Goal: Obtain resource: Download file/media

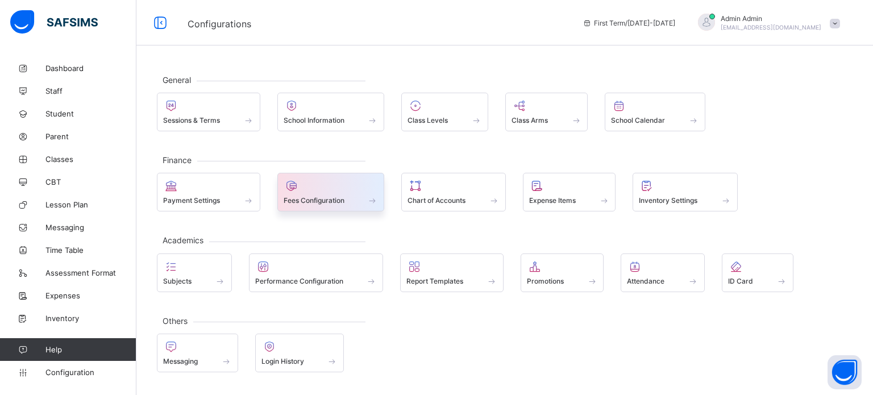
drag, startPoint x: 0, startPoint y: 0, endPoint x: 319, endPoint y: 202, distance: 377.5
click at [319, 202] on span "Fees Configuration" at bounding box center [314, 200] width 61 height 9
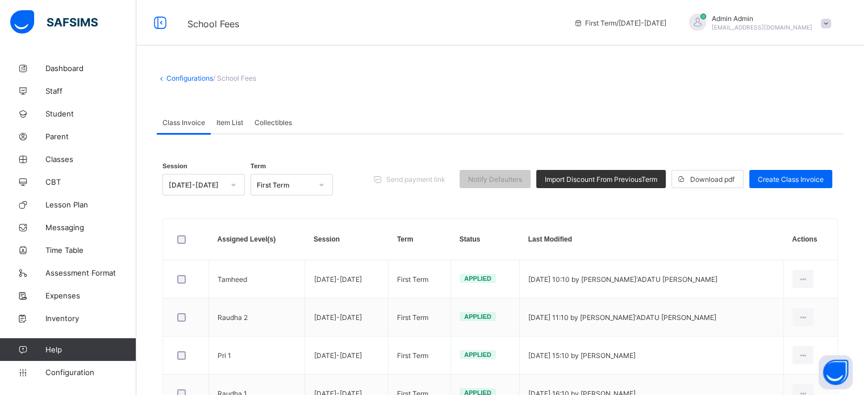
click at [225, 124] on span "Item List" at bounding box center [229, 122] width 27 height 9
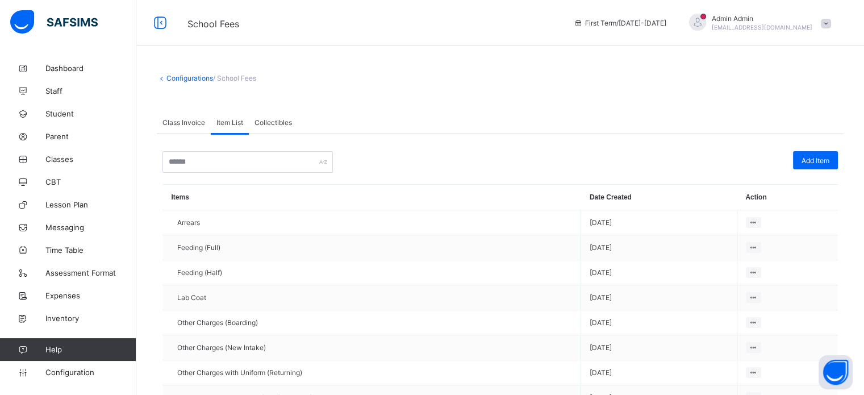
click at [786, 36] on div "First Term / 2025-2026 Admin Admin nelu.akejellu+382@flexisaf.com" at bounding box center [716, 22] width 296 height 45
click at [784, 24] on span "nelu.akejellu+382@flexisaf.com" at bounding box center [762, 27] width 101 height 7
click at [790, 129] on span "Logout" at bounding box center [794, 130] width 75 height 13
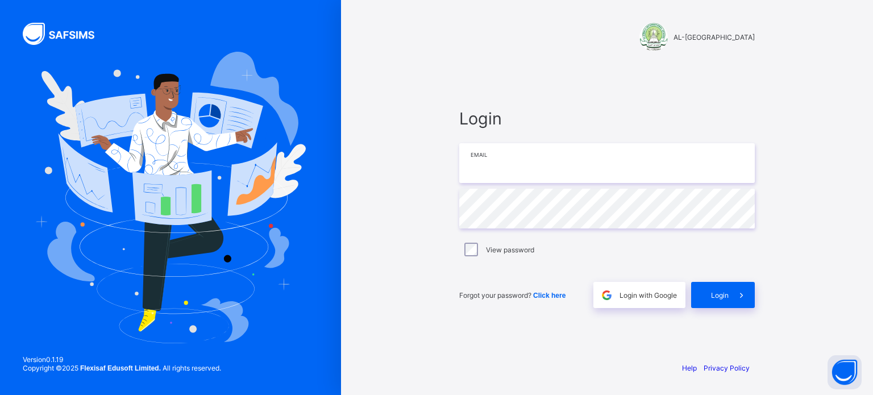
click at [520, 161] on input "email" at bounding box center [606, 163] width 295 height 40
click at [523, 168] on input "email" at bounding box center [606, 163] width 295 height 40
click at [474, 159] on input "email" at bounding box center [606, 163] width 295 height 40
paste input "**********"
type input "**********"
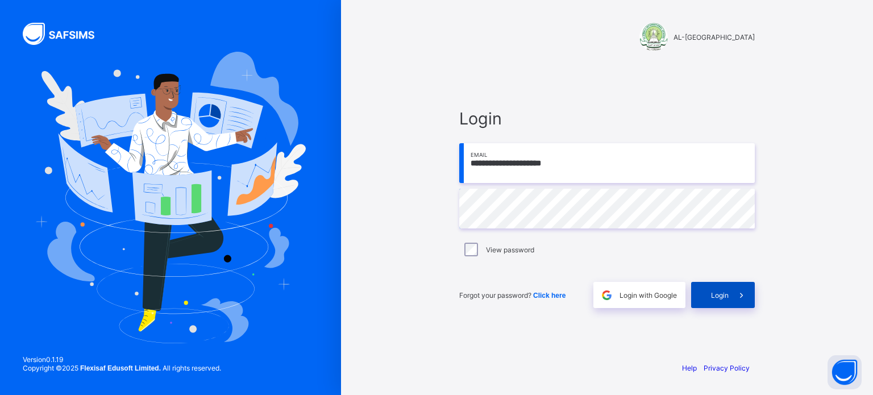
click at [726, 297] on span "Login" at bounding box center [720, 295] width 18 height 9
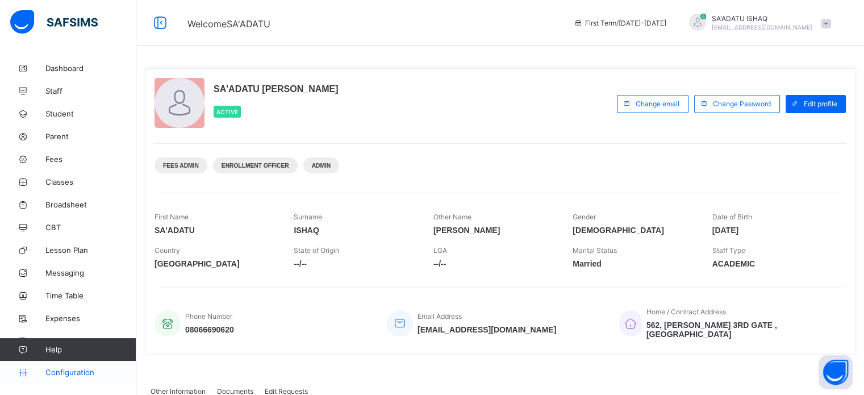
click at [68, 372] on span "Configuration" at bounding box center [90, 372] width 90 height 9
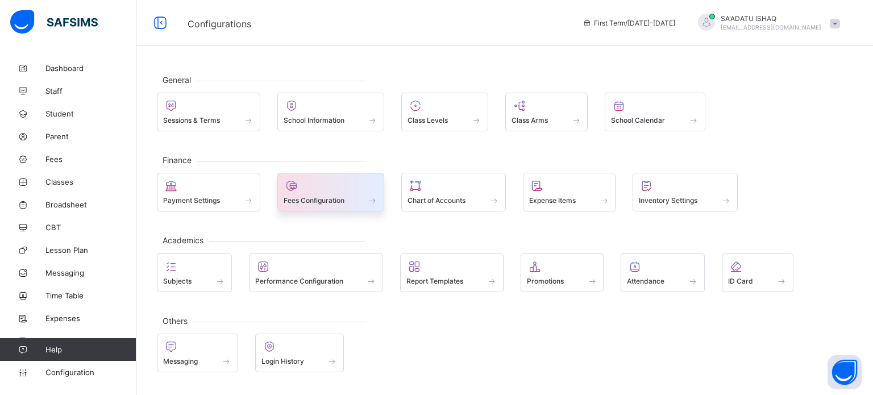
click at [314, 196] on span "Fees Configuration" at bounding box center [314, 200] width 61 height 9
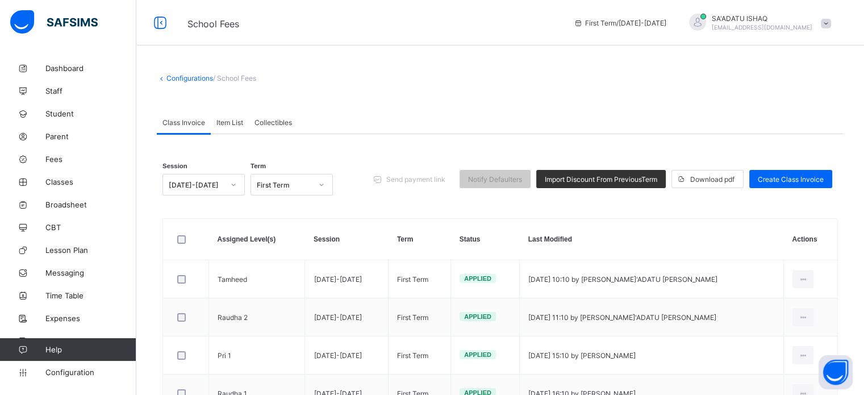
click at [231, 118] on span "Item List" at bounding box center [229, 122] width 27 height 9
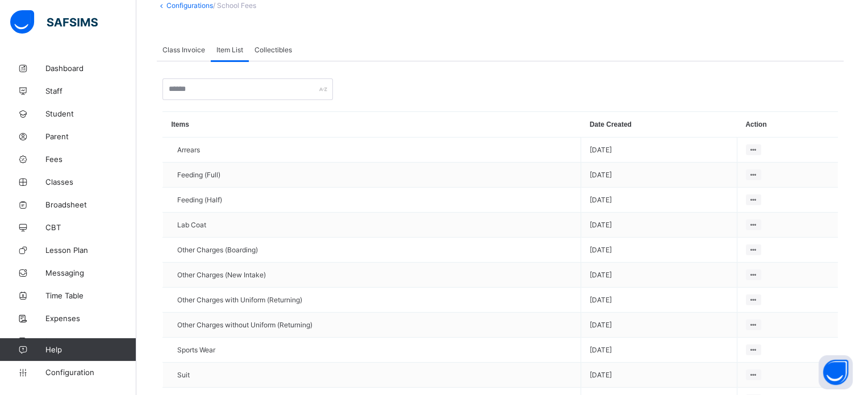
scroll to position [41, 0]
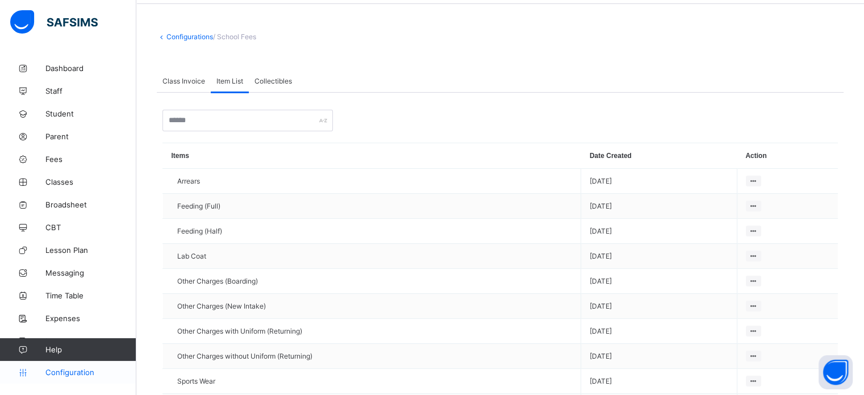
click at [72, 371] on span "Configuration" at bounding box center [90, 372] width 90 height 9
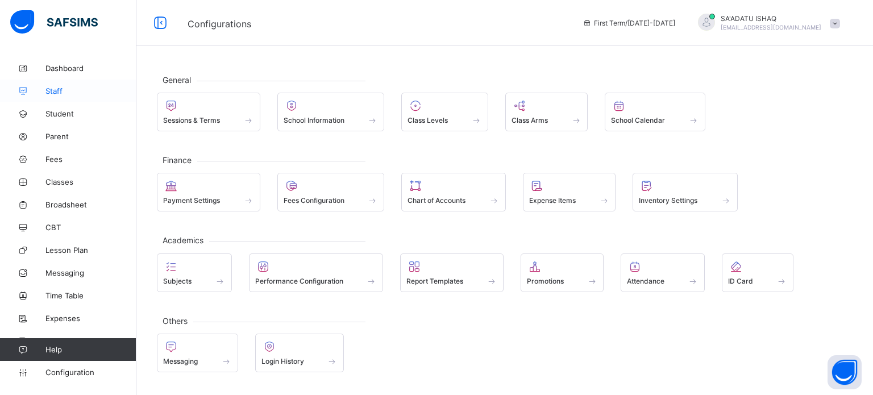
click at [60, 89] on span "Staff" at bounding box center [90, 90] width 91 height 9
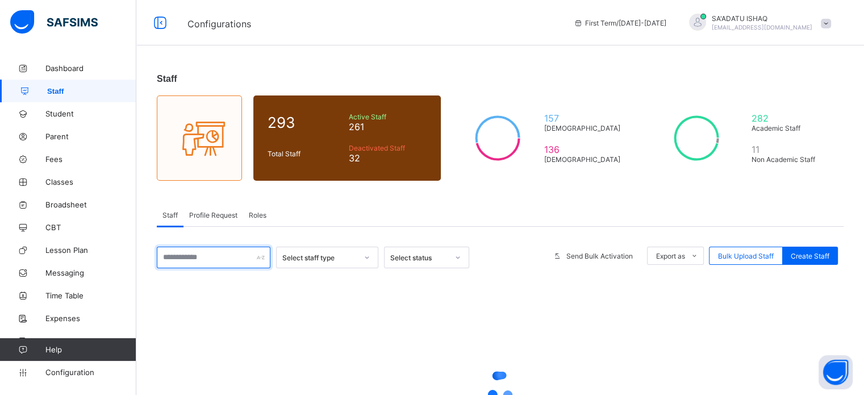
click at [202, 254] on input "text" at bounding box center [214, 258] width 114 height 22
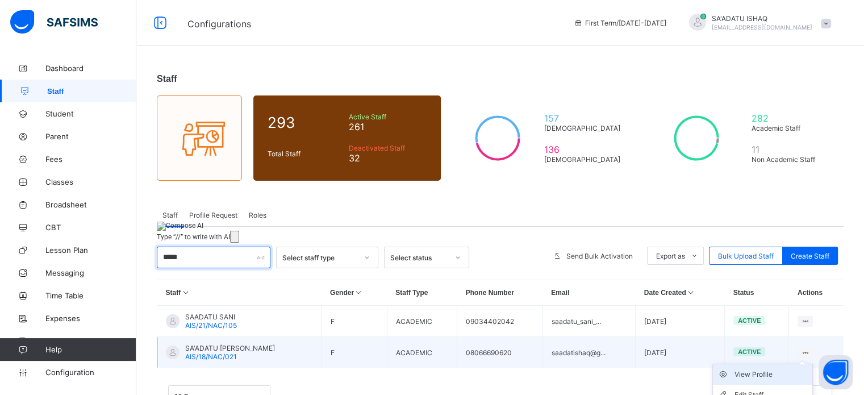
type input "*****"
click at [779, 373] on div "View Profile" at bounding box center [771, 374] width 73 height 11
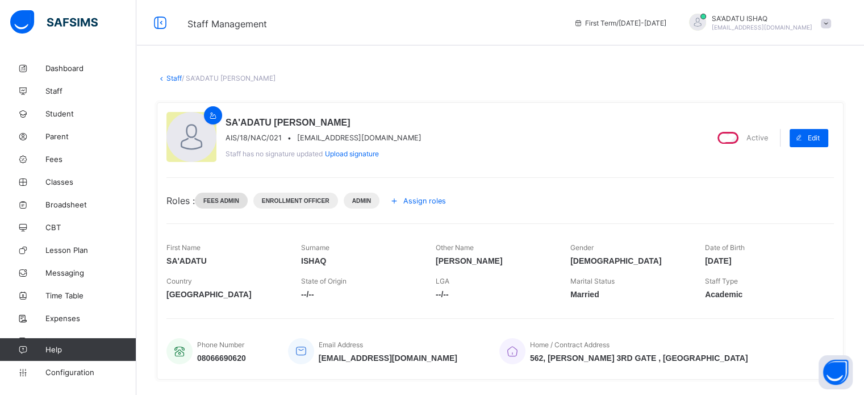
click at [234, 199] on span "Fees Admin" at bounding box center [221, 201] width 36 height 6
click at [247, 220] on div "SA'ADATU HASSAN ISHAQ AIS/18/NAC/021 • saadatishaq@gmail.com Staff has no signa…" at bounding box center [500, 240] width 687 height 277
click at [241, 184] on div "Roles : Fees Admin Enrollment Officer Admin Assign roles" at bounding box center [500, 193] width 668 height 32
click at [300, 199] on span "Enrollment Officer" at bounding box center [296, 201] width 68 height 6
click at [419, 197] on span "Assign roles" at bounding box center [424, 201] width 43 height 9
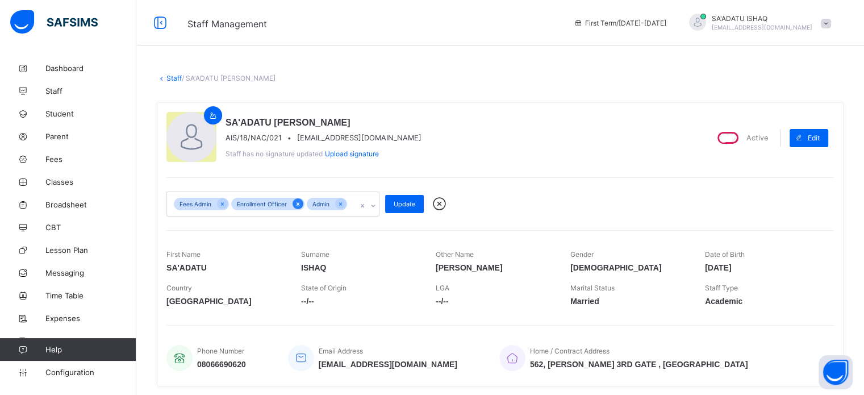
click at [293, 203] on div at bounding box center [298, 203] width 11 height 11
click at [395, 197] on div "Update" at bounding box center [390, 204] width 39 height 18
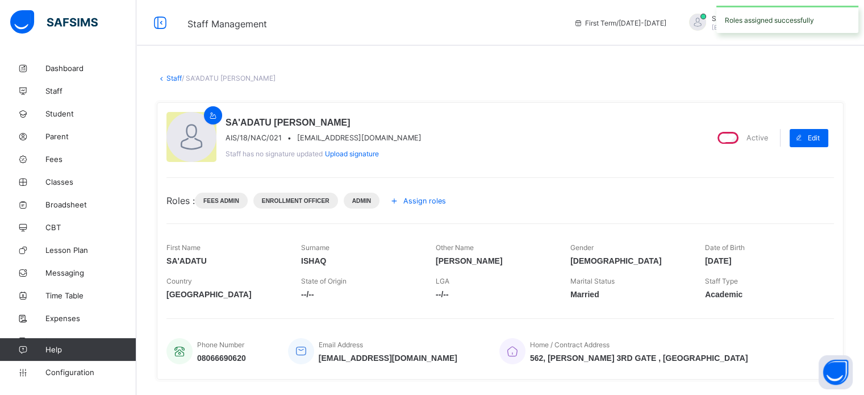
click at [713, 65] on div "Staff / SA'ADATU HASSAN ISHAQ × Delete Staff This action would delete SA'ADATU …" at bounding box center [500, 339] width 728 height 564
click at [775, 19] on span "SA'ADATU ISHAQ" at bounding box center [762, 18] width 101 height 9
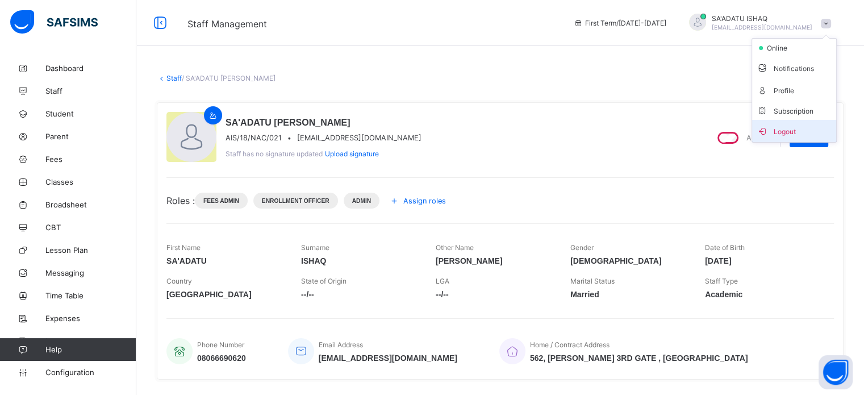
click at [790, 123] on li "Logout" at bounding box center [794, 131] width 84 height 22
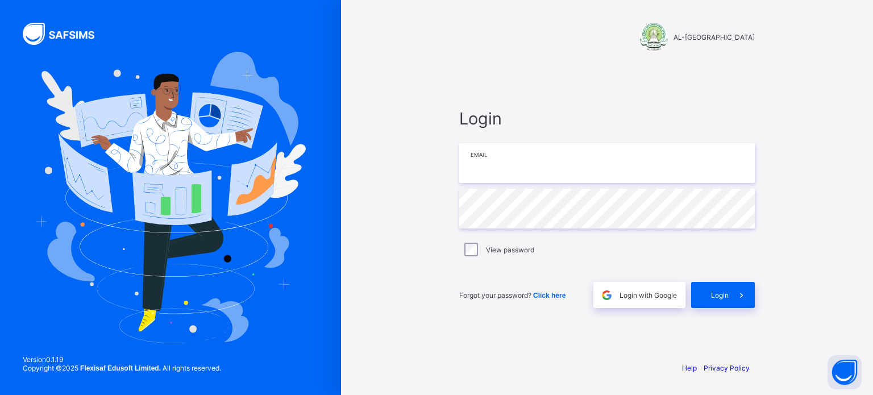
click at [490, 161] on input "email" at bounding box center [606, 163] width 295 height 40
paste input "**********"
type input "**********"
click at [701, 295] on div "Login" at bounding box center [723, 295] width 64 height 26
click at [525, 241] on div "**********" at bounding box center [606, 208] width 295 height 199
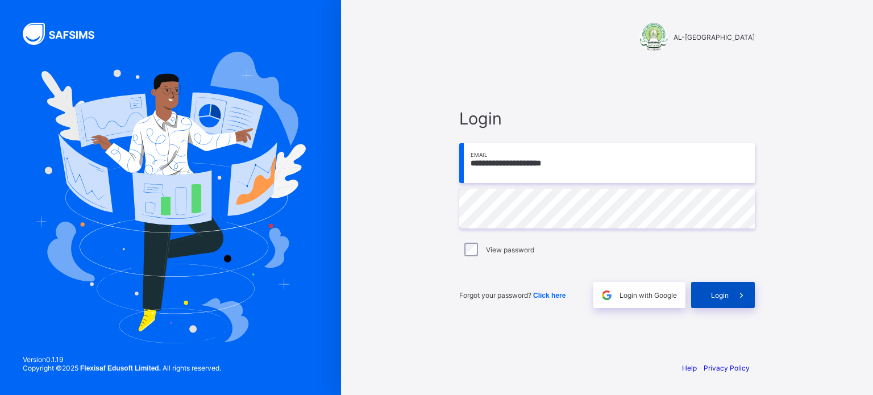
click at [716, 302] on div "Login" at bounding box center [723, 295] width 64 height 26
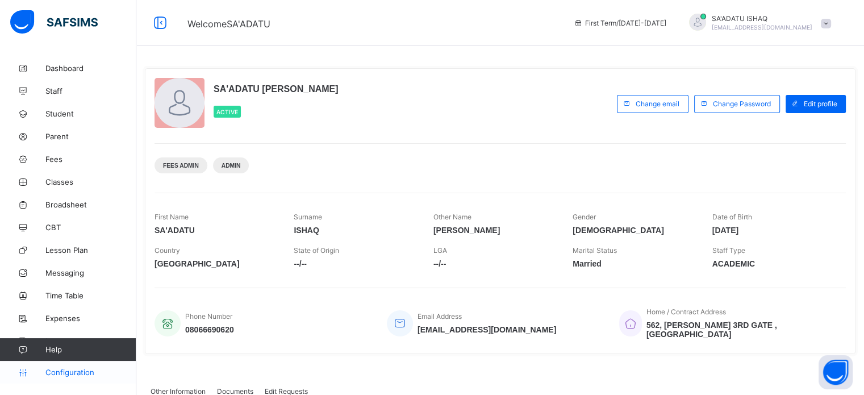
click at [76, 372] on span "Configuration" at bounding box center [90, 372] width 90 height 9
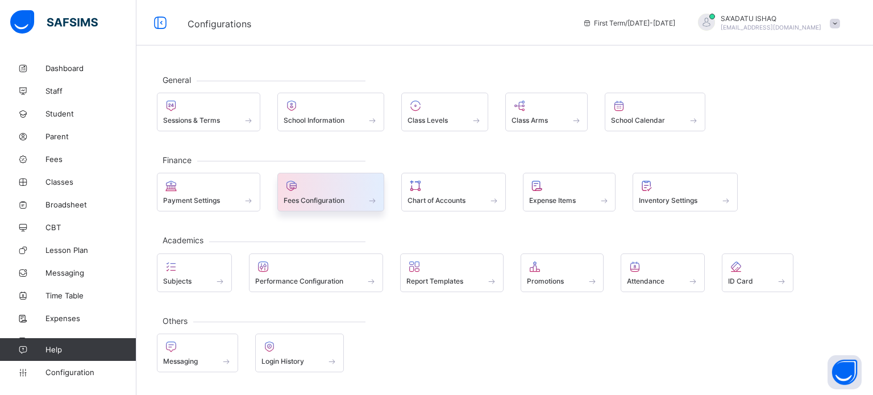
click at [313, 189] on div at bounding box center [331, 186] width 95 height 14
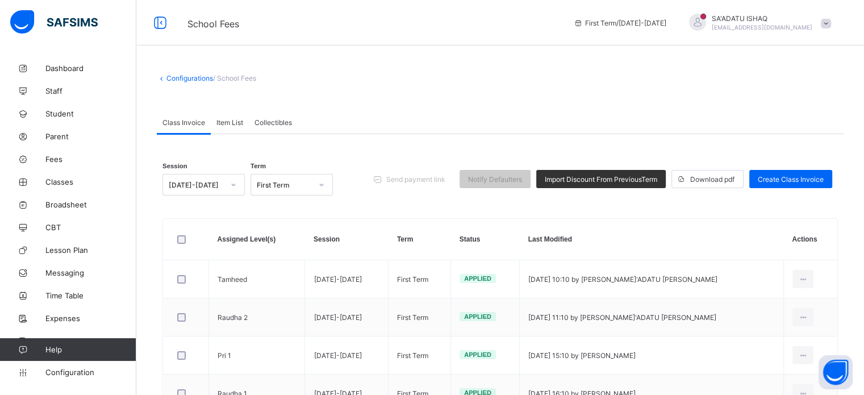
click at [235, 120] on span "Item List" at bounding box center [229, 122] width 27 height 9
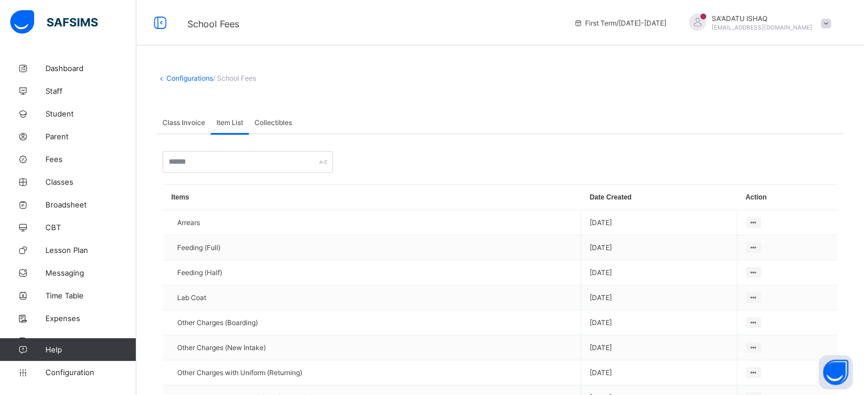
click at [276, 122] on span "Collectibles" at bounding box center [274, 122] width 38 height 9
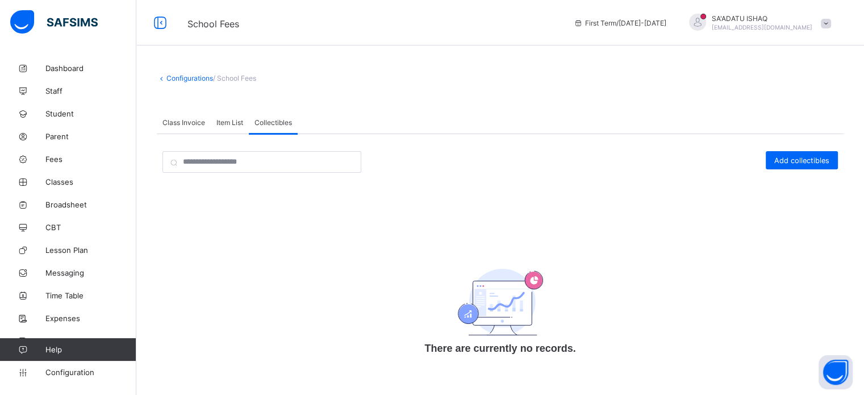
click at [230, 122] on span "Item List" at bounding box center [229, 122] width 27 height 9
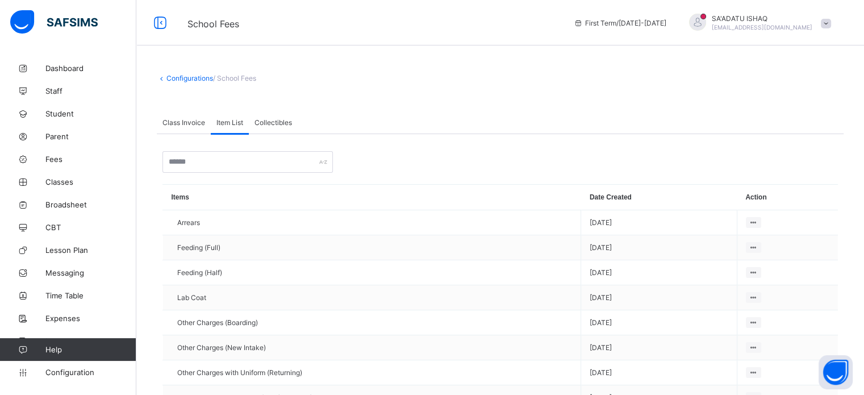
click at [189, 122] on span "Class Invoice" at bounding box center [184, 122] width 43 height 9
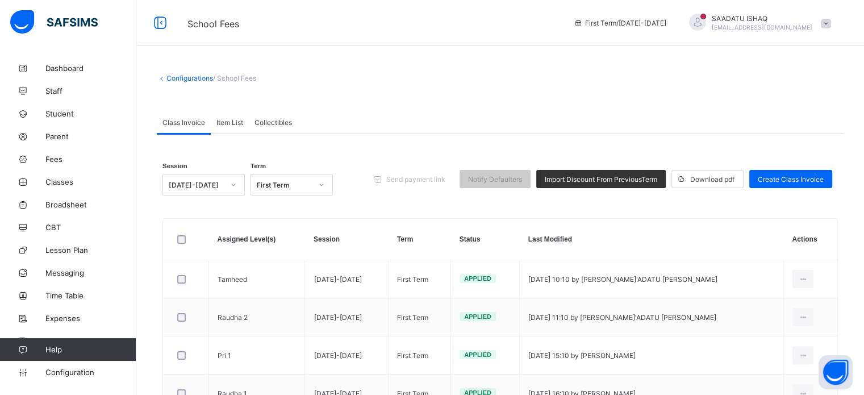
click at [239, 124] on span "Item List" at bounding box center [229, 122] width 27 height 9
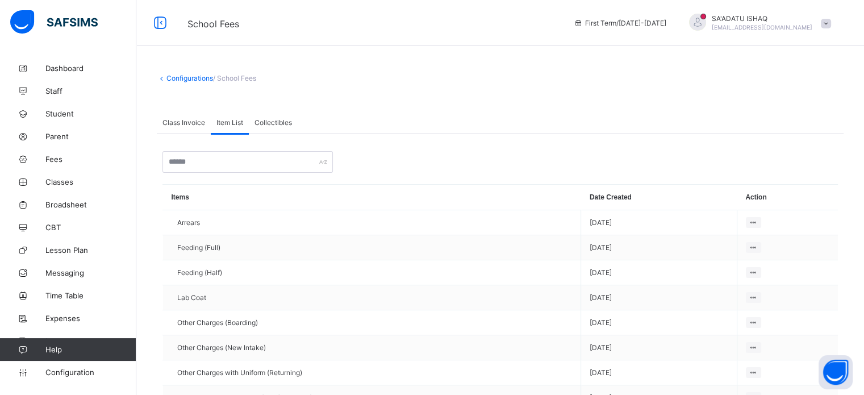
click at [307, 118] on div "Class Invoice Item List Collectibles" at bounding box center [500, 122] width 687 height 23
click at [768, 7] on div "First Term / 2025-2026 SA'ADATU ISHAQ saadatishaq@gmail.com" at bounding box center [716, 22] width 296 height 45
click at [769, 16] on span "SA'ADATU ISHAQ" at bounding box center [762, 18] width 101 height 9
click at [789, 124] on span "Logout" at bounding box center [794, 130] width 75 height 13
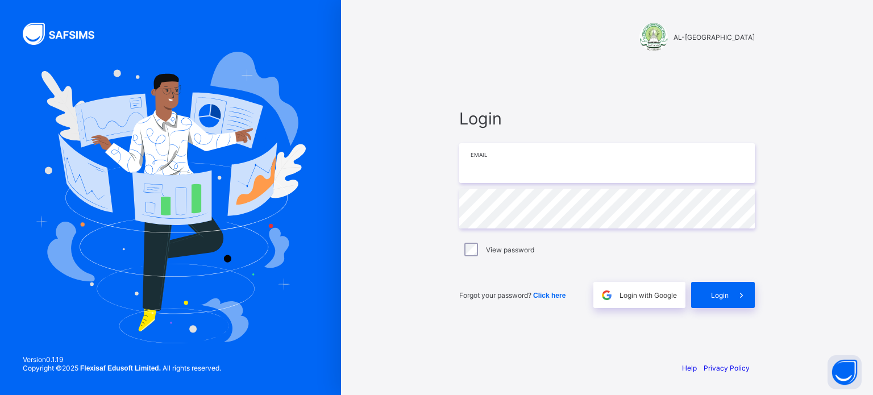
click at [485, 165] on input "email" at bounding box center [606, 163] width 295 height 40
click at [518, 160] on input "email" at bounding box center [606, 163] width 295 height 40
type input "**********"
click at [722, 298] on span "Login" at bounding box center [720, 295] width 18 height 9
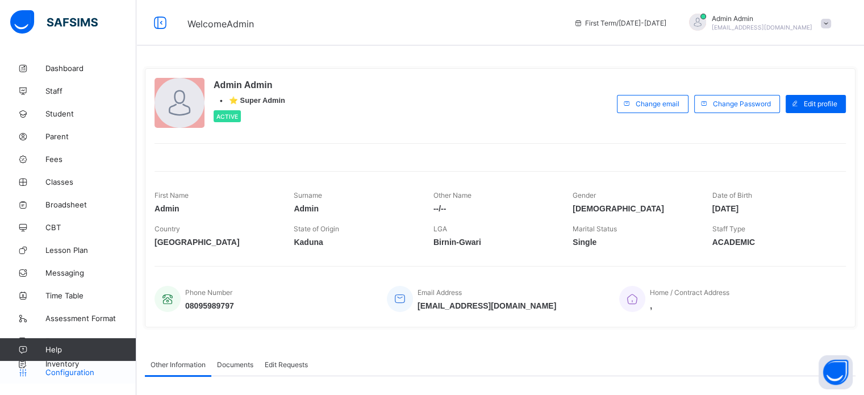
click at [65, 372] on span "Configuration" at bounding box center [90, 372] width 90 height 9
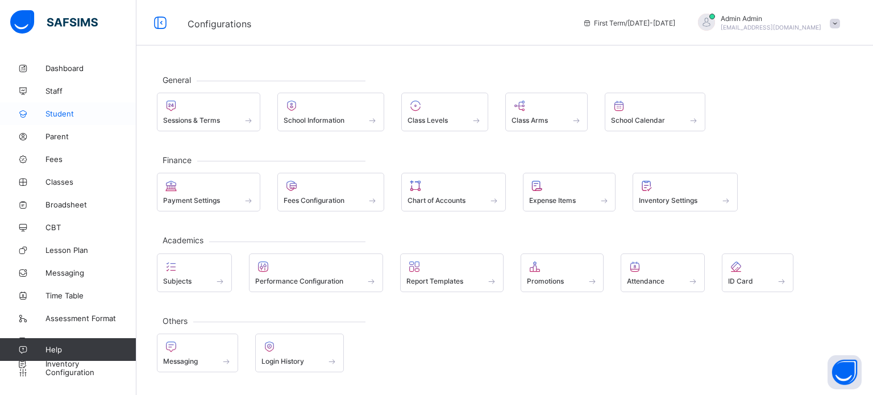
click at [67, 113] on span "Student" at bounding box center [90, 113] width 91 height 9
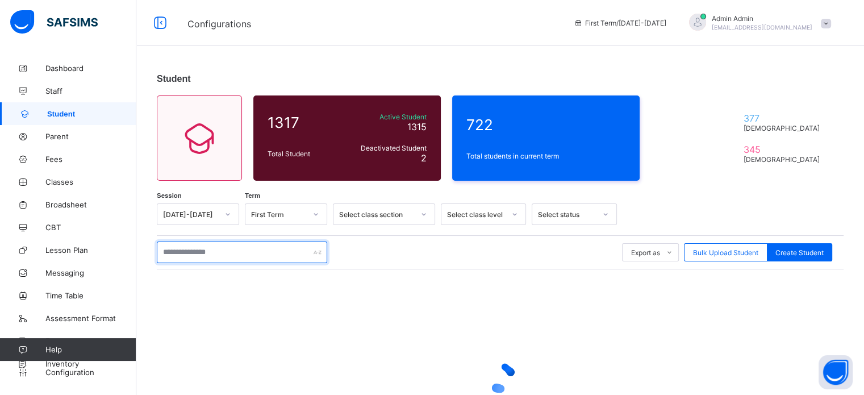
click at [195, 253] on input "text" at bounding box center [242, 252] width 170 height 22
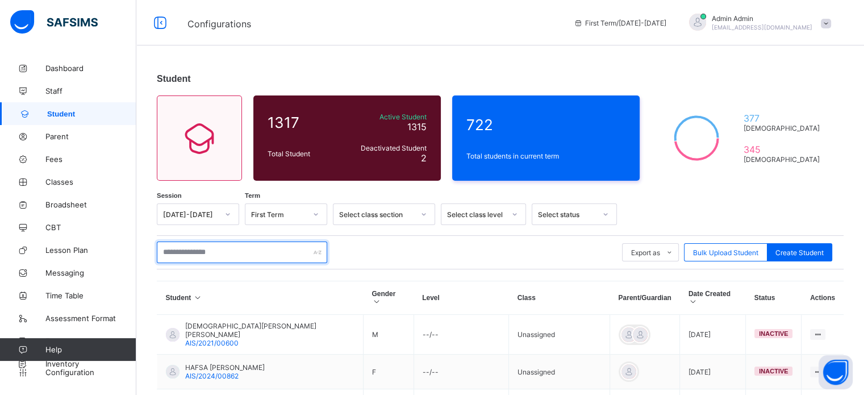
type input "*"
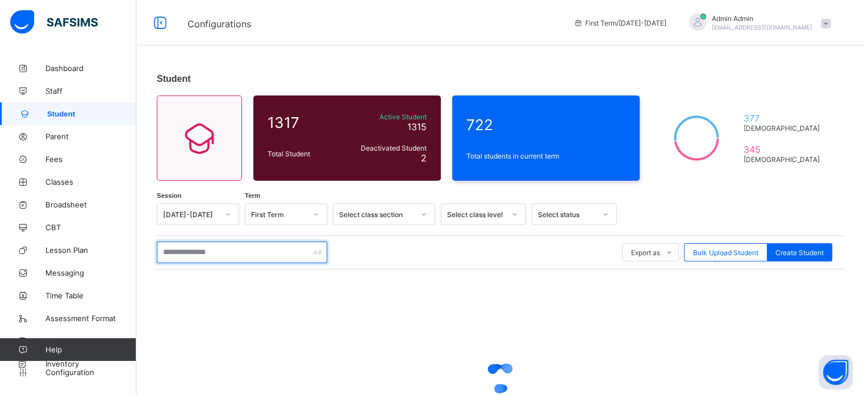
type input "*"
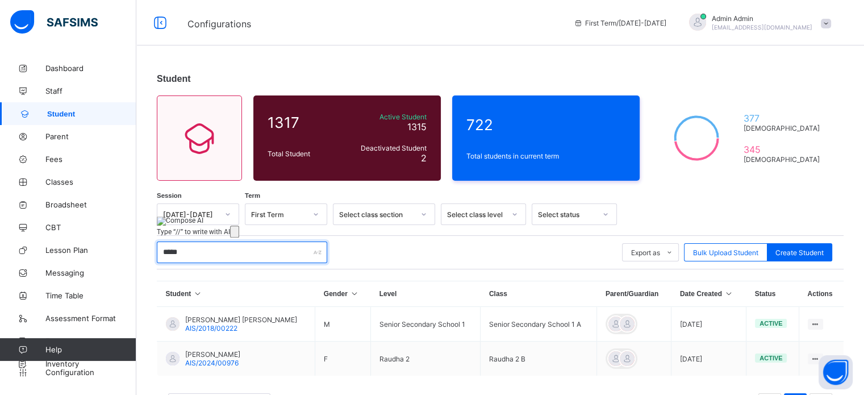
scroll to position [50, 0]
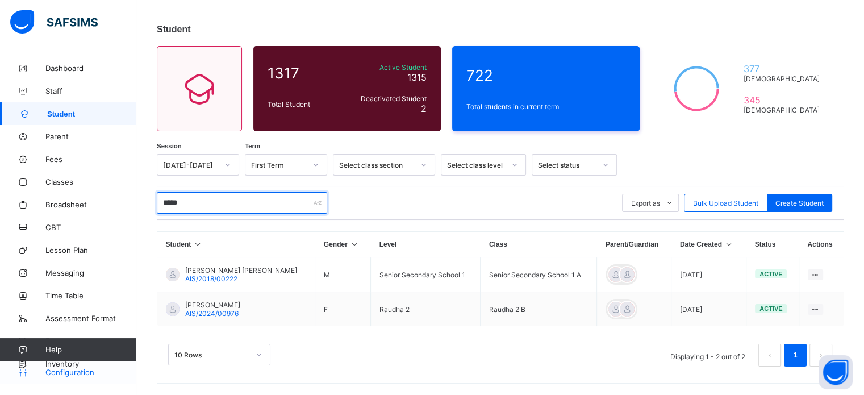
type input "*****"
click at [70, 376] on span "Configuration" at bounding box center [90, 372] width 90 height 9
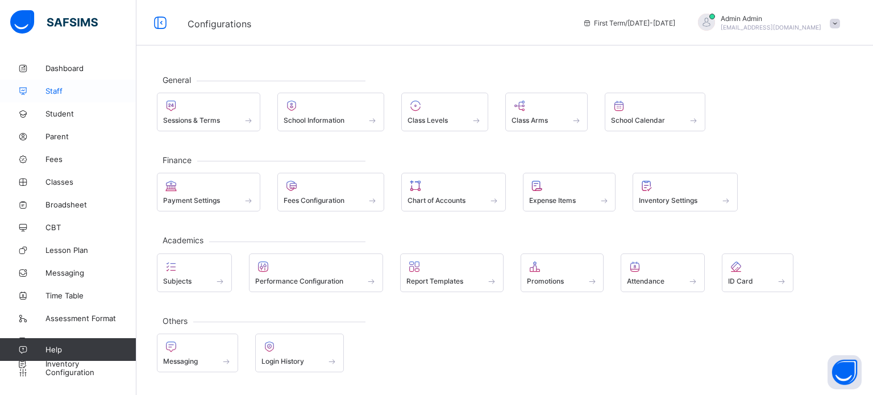
click at [59, 86] on span "Staff" at bounding box center [90, 90] width 91 height 9
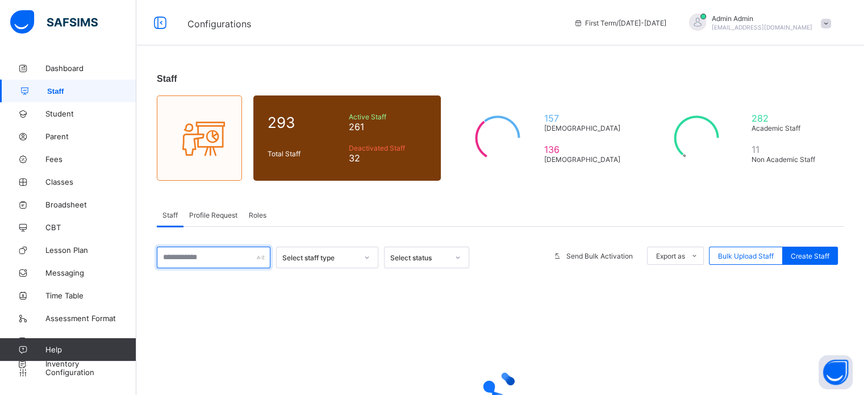
click at [227, 260] on input "text" at bounding box center [214, 258] width 114 height 22
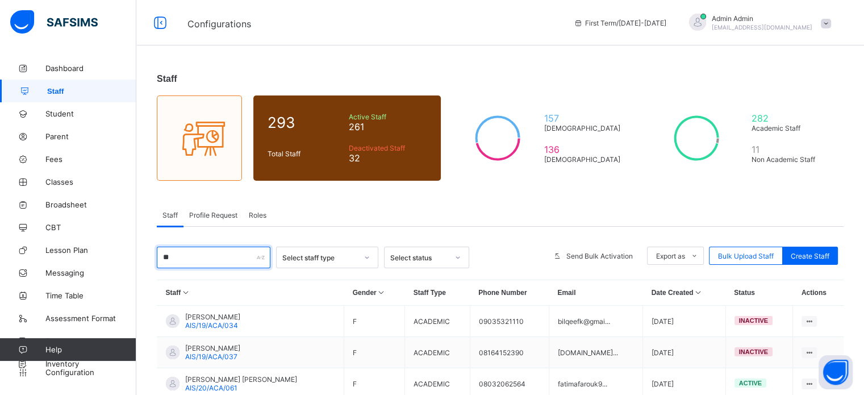
type input "*"
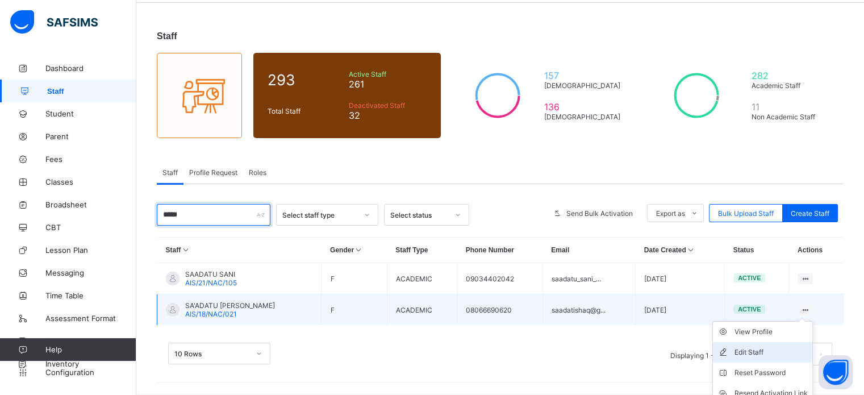
scroll to position [86, 0]
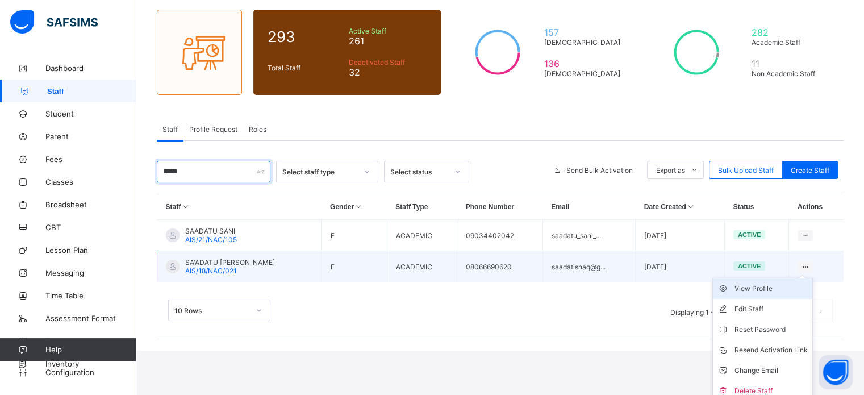
type input "*****"
click at [770, 288] on div "View Profile" at bounding box center [771, 288] width 73 height 11
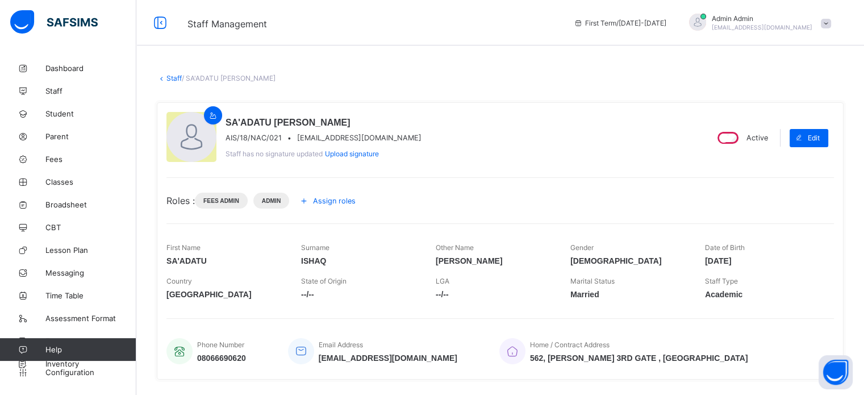
click at [255, 200] on div "Fees Admin Admin" at bounding box center [245, 201] width 100 height 16
click at [322, 201] on span "Assign roles" at bounding box center [334, 201] width 43 height 9
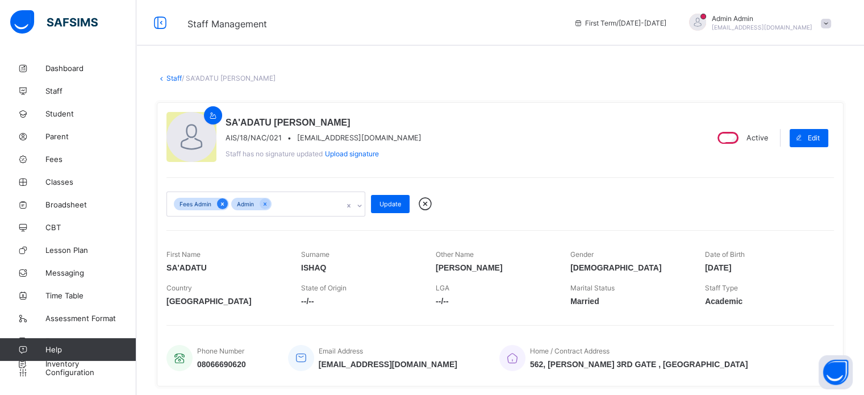
click at [218, 204] on div at bounding box center [222, 203] width 11 height 11
click at [397, 202] on span "Update" at bounding box center [391, 204] width 22 height 8
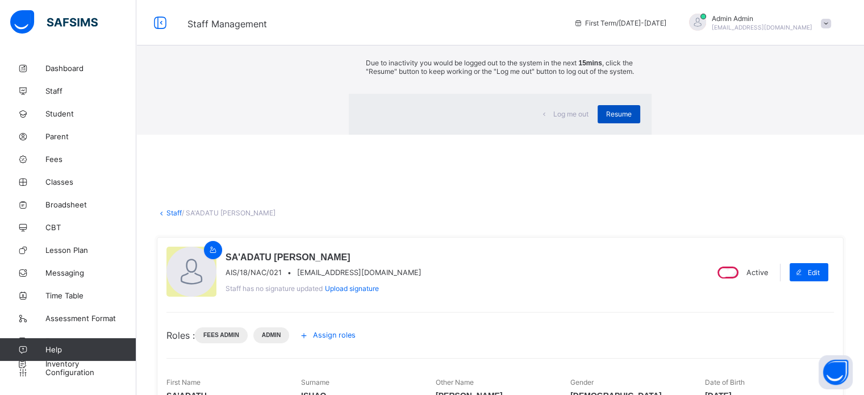
drag, startPoint x: 550, startPoint y: 259, endPoint x: 550, endPoint y: 252, distance: 6.3
click at [551, 135] on div "Log me out Resume" at bounding box center [500, 114] width 302 height 41
click at [606, 118] on span "Resume" at bounding box center [619, 114] width 26 height 9
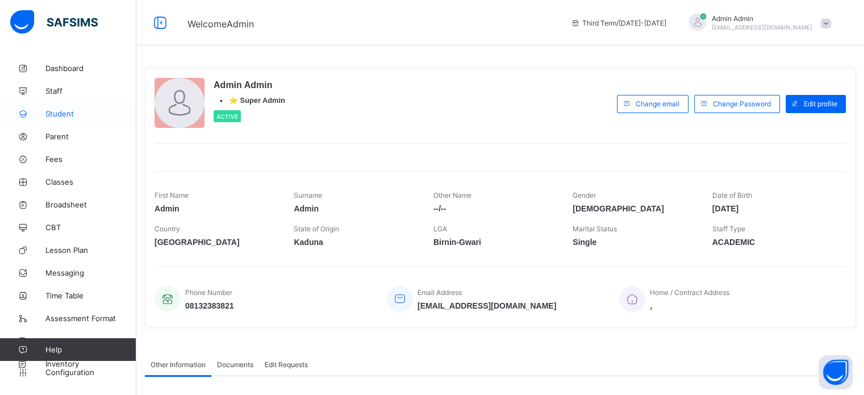
click at [60, 118] on link "Student" at bounding box center [68, 113] width 136 height 23
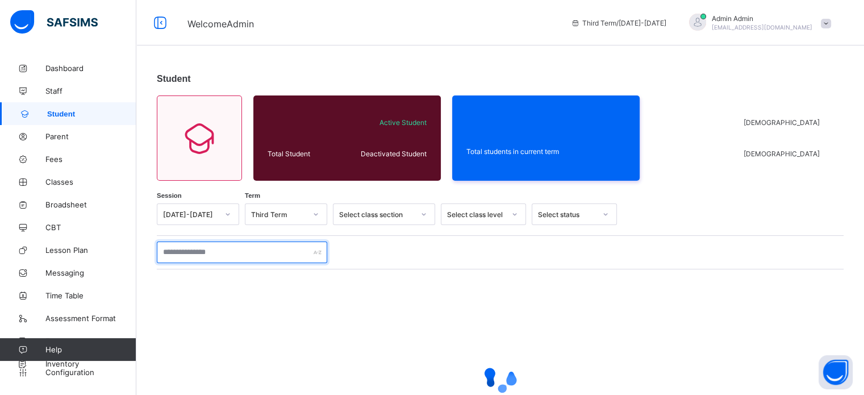
click at [205, 255] on input "text" at bounding box center [242, 252] width 170 height 22
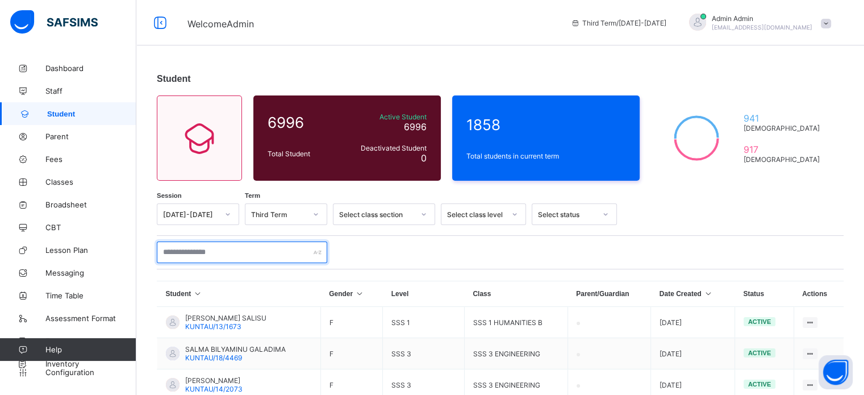
paste input "**********"
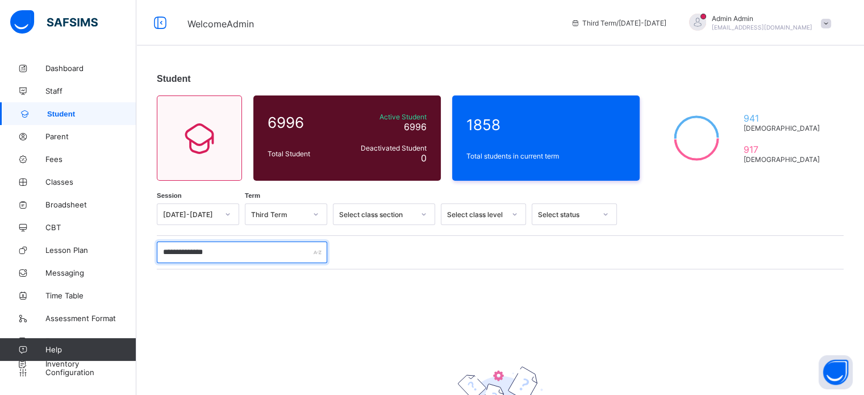
click at [252, 251] on input "**********" at bounding box center [242, 252] width 170 height 22
type input "*"
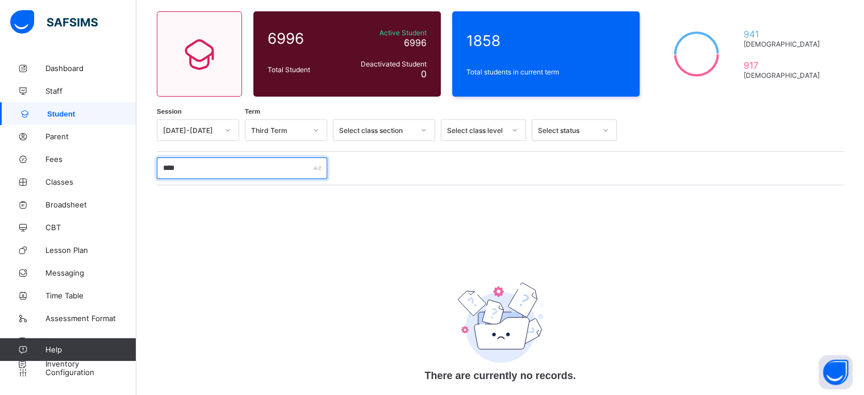
scroll to position [107, 0]
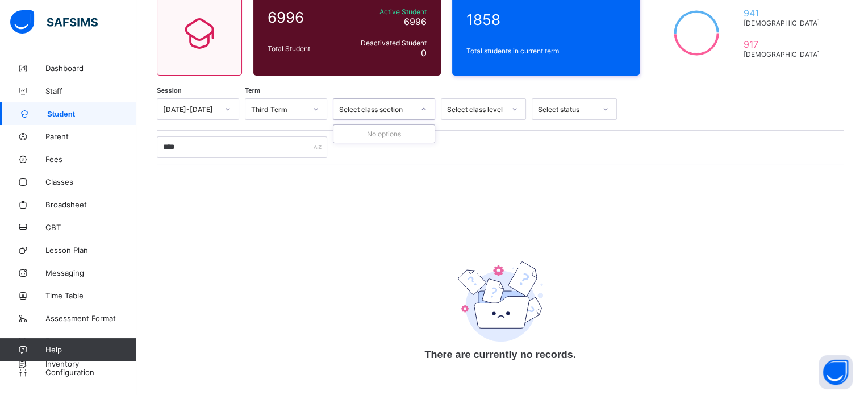
click at [382, 109] on div "Select class section" at bounding box center [376, 109] width 75 height 9
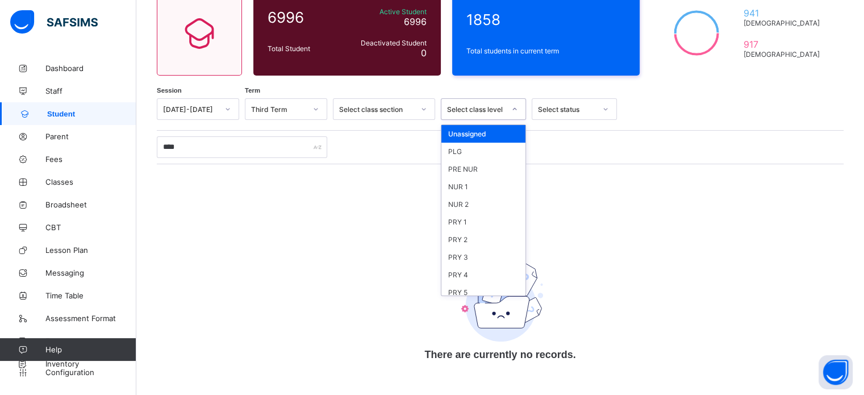
click at [461, 107] on div "Select class level" at bounding box center [476, 109] width 58 height 9
click at [430, 109] on div at bounding box center [423, 109] width 19 height 18
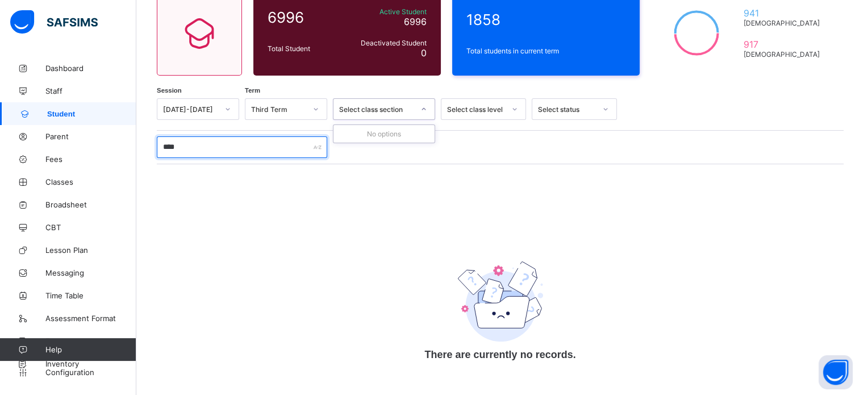
click at [265, 149] on input "****" at bounding box center [242, 147] width 170 height 22
drag, startPoint x: 227, startPoint y: 148, endPoint x: 154, endPoint y: 110, distance: 82.3
click at [157, 140] on input "****" at bounding box center [242, 147] width 170 height 22
type input "****"
click at [79, 112] on span "Student" at bounding box center [91, 114] width 89 height 9
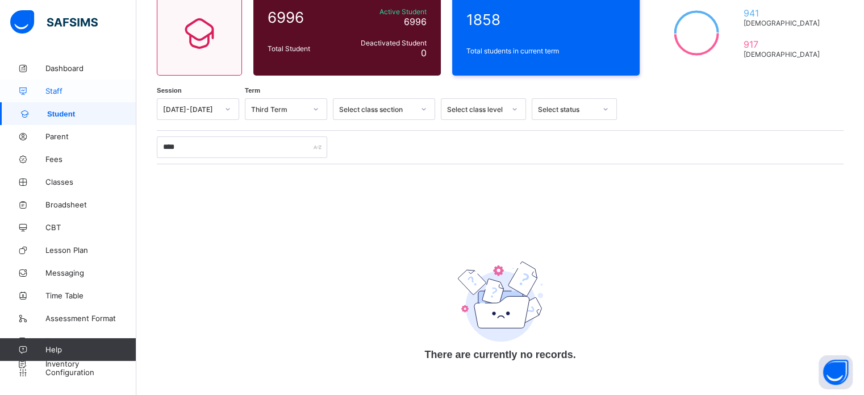
click at [55, 89] on span "Staff" at bounding box center [90, 90] width 91 height 9
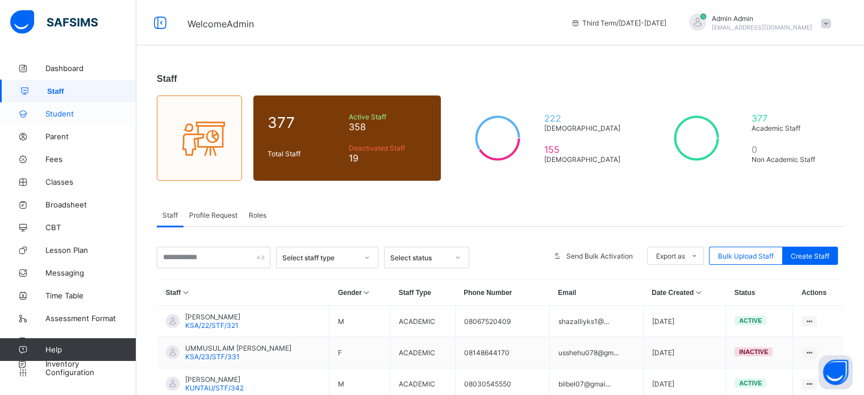
click at [69, 111] on span "Student" at bounding box center [90, 113] width 91 height 9
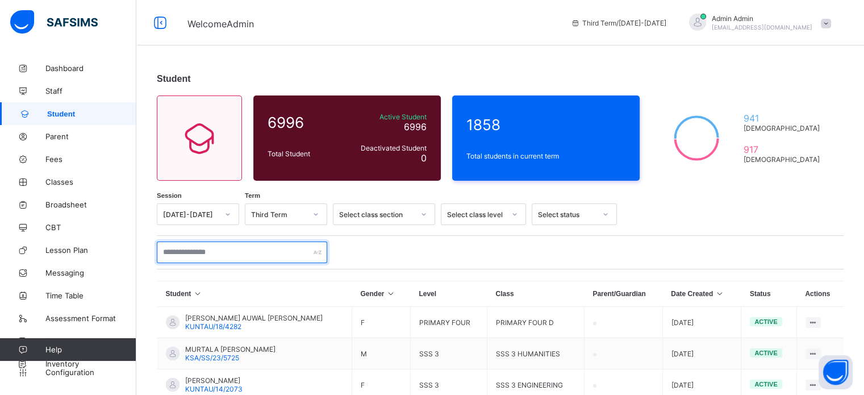
click at [193, 252] on input "text" at bounding box center [242, 252] width 170 height 22
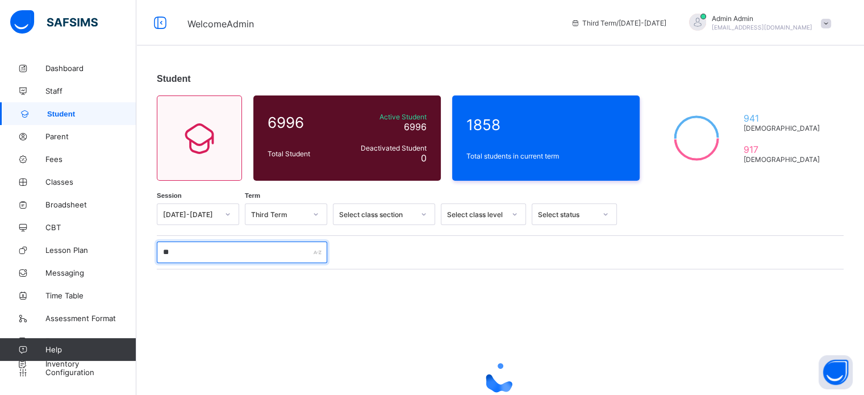
type input "*"
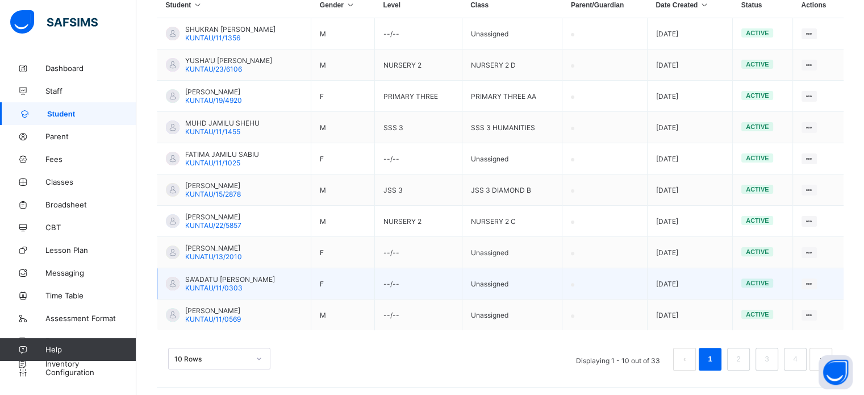
scroll to position [294, 0]
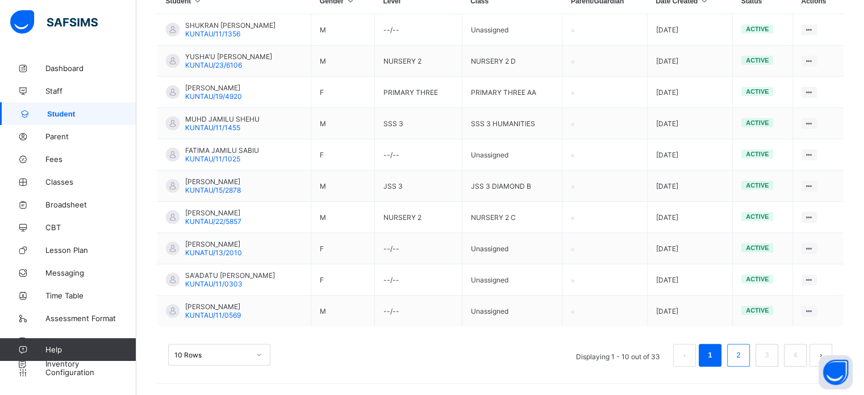
click at [741, 353] on li "2" at bounding box center [738, 355] width 23 height 23
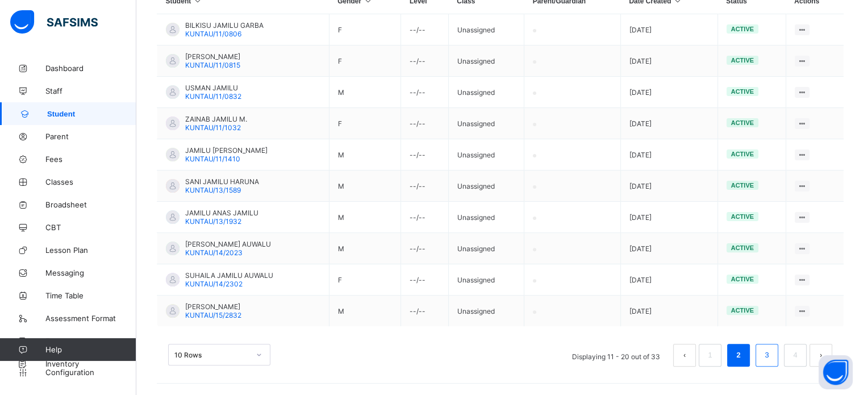
click at [772, 356] on link "3" at bounding box center [766, 355] width 11 height 15
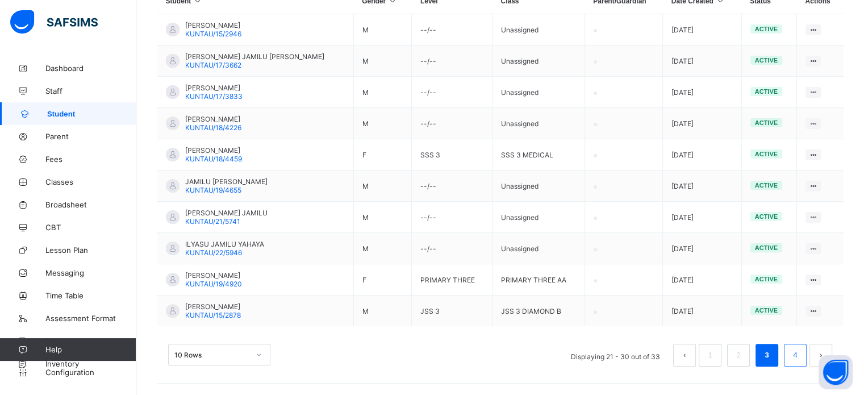
click at [795, 353] on li "4" at bounding box center [795, 355] width 23 height 23
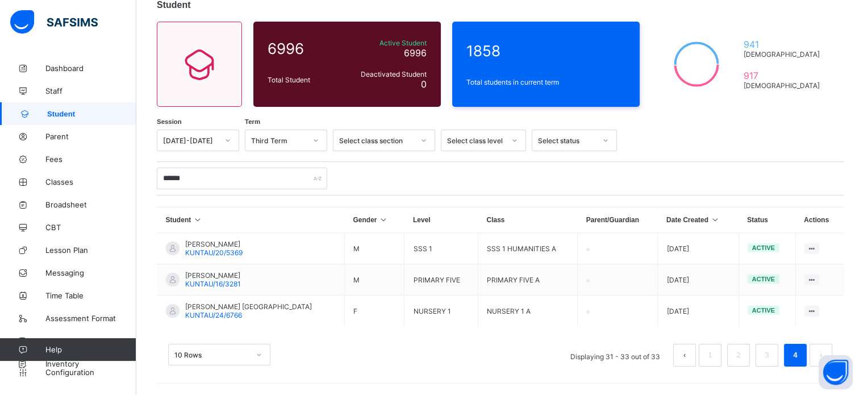
scroll to position [75, 0]
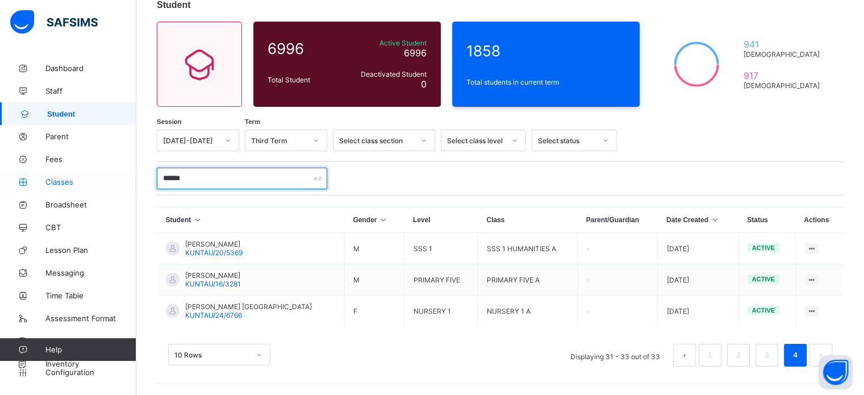
drag, startPoint x: 257, startPoint y: 179, endPoint x: 132, endPoint y: 174, distance: 125.1
click at [132, 174] on div "Welcome Admin Third Term / [DATE]-[DATE] Admin Admin [EMAIL_ADDRESS][DOMAIN_NAM…" at bounding box center [432, 160] width 864 height 469
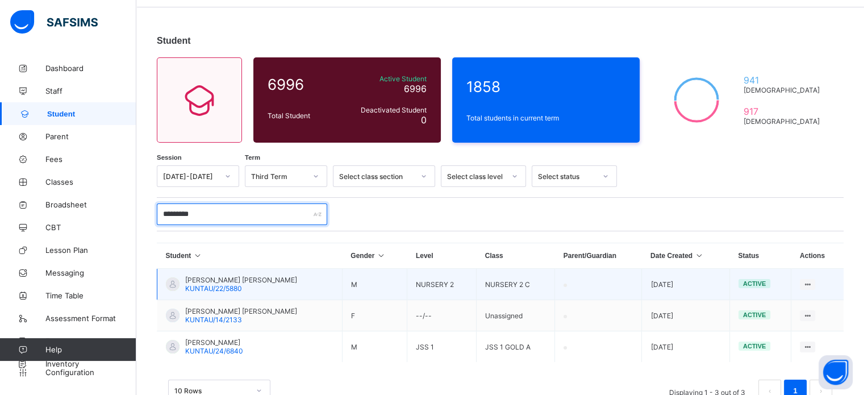
scroll to position [0, 0]
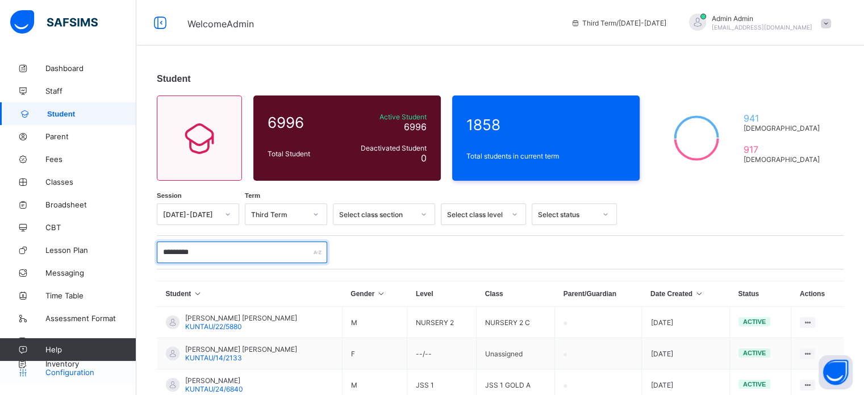
type input "********"
click at [80, 372] on span "Configuration" at bounding box center [90, 372] width 90 height 9
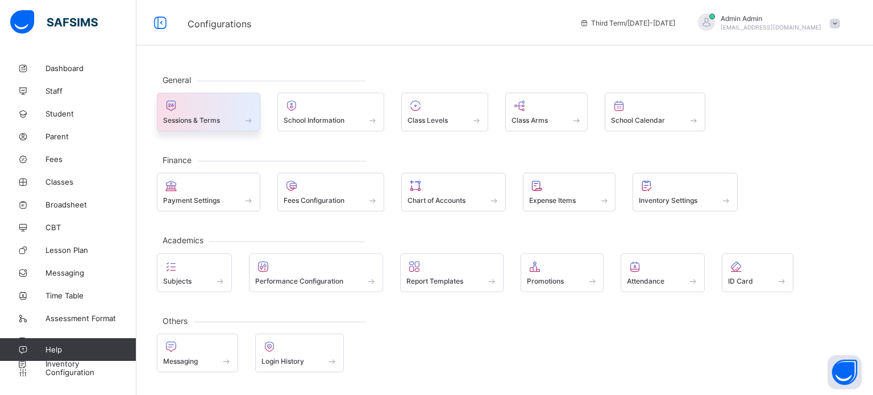
click at [224, 118] on div "Sessions & Terms" at bounding box center [208, 120] width 91 height 10
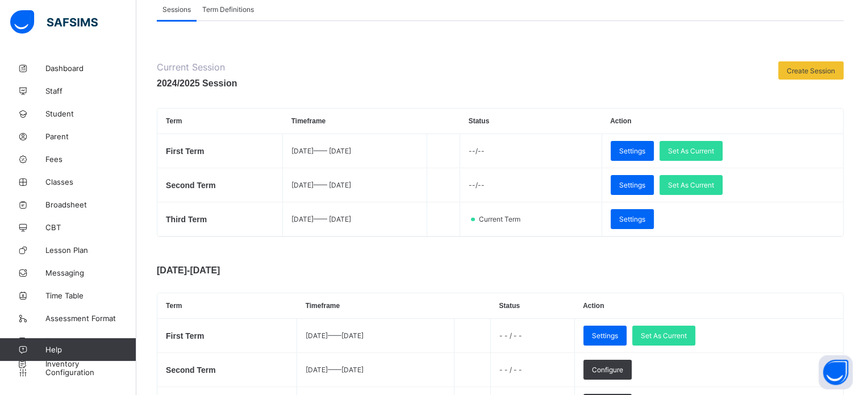
scroll to position [114, 0]
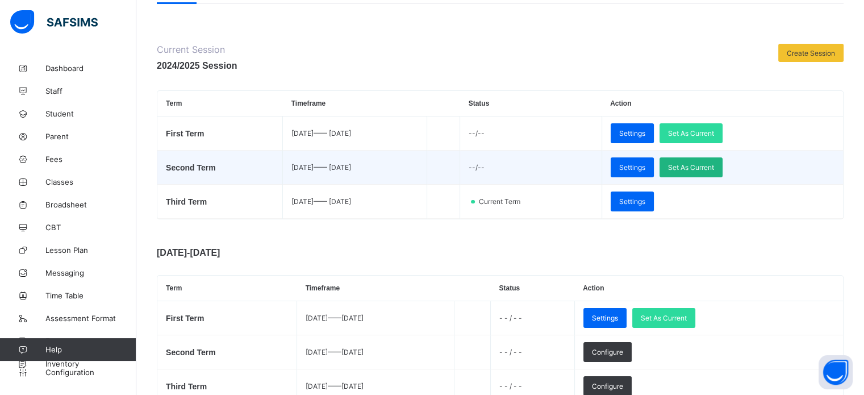
click at [714, 163] on span "Set As Current" at bounding box center [691, 167] width 46 height 9
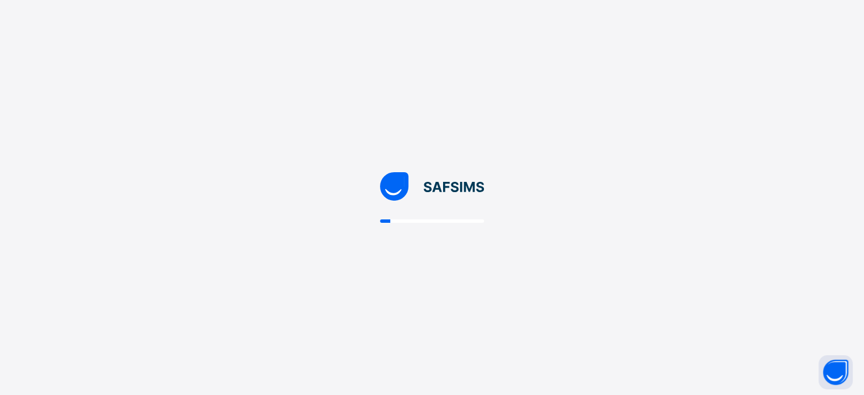
scroll to position [0, 0]
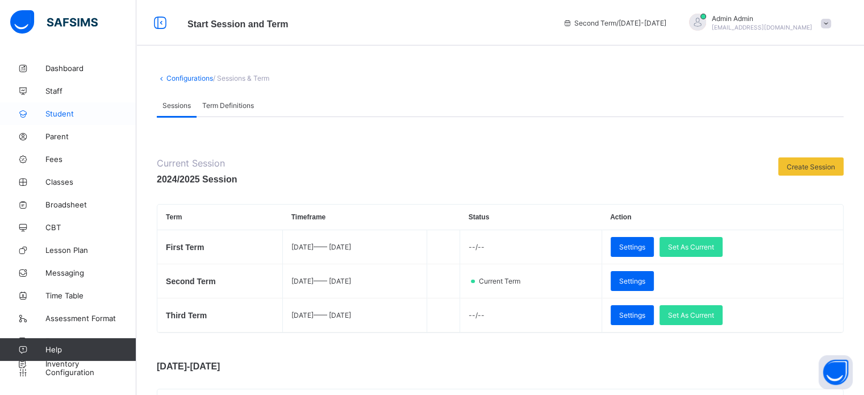
click at [60, 111] on span "Student" at bounding box center [90, 113] width 91 height 9
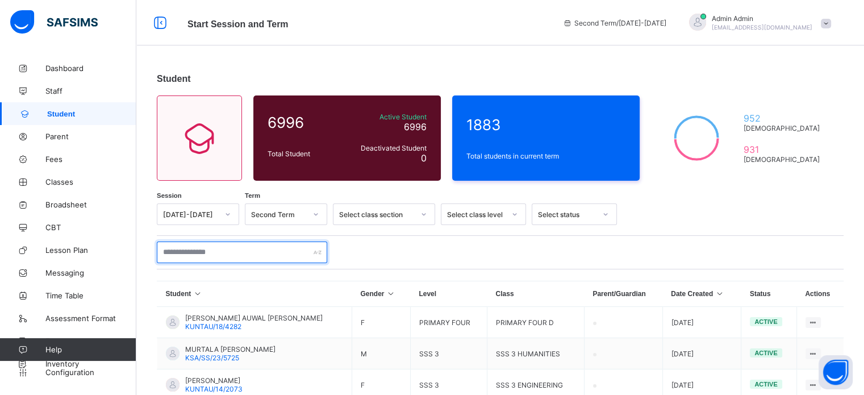
click at [206, 248] on input "text" at bounding box center [242, 252] width 170 height 22
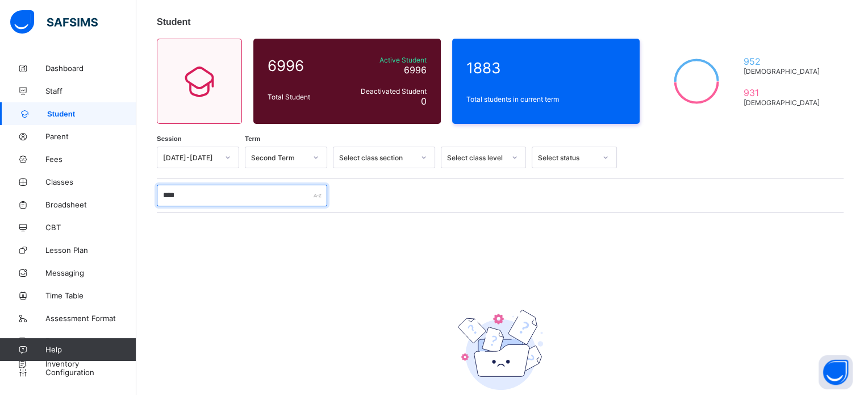
scroll to position [107, 0]
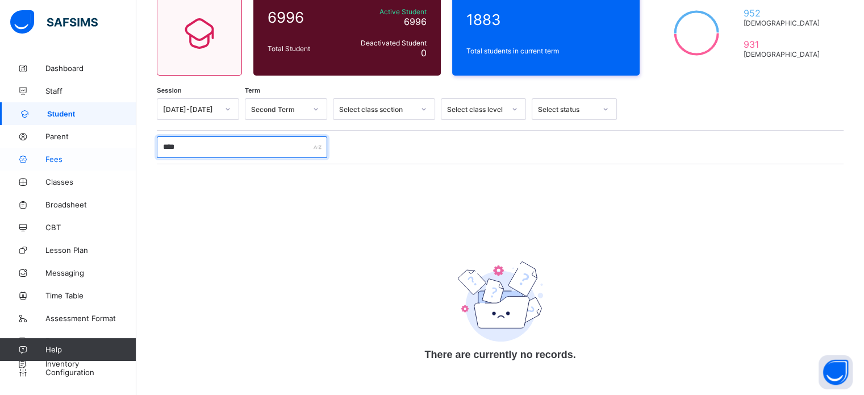
drag, startPoint x: 220, startPoint y: 148, endPoint x: 126, endPoint y: 152, distance: 94.4
click at [127, 152] on div "Start Session and Term Second Term / [DATE]-[DATE] Admin Admin [EMAIL_ADDRESS][…" at bounding box center [432, 145] width 864 height 500
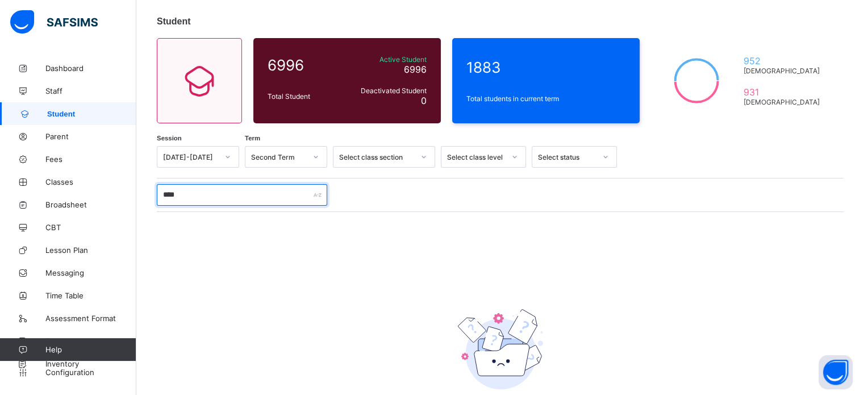
scroll to position [0, 0]
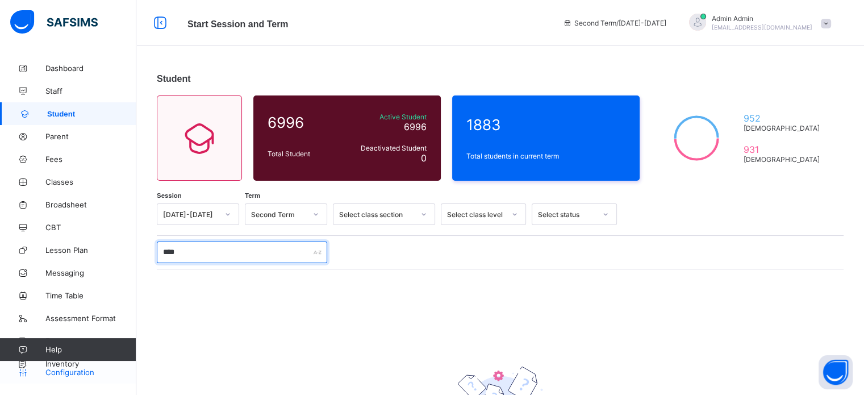
type input "****"
click at [69, 372] on span "Configuration" at bounding box center [90, 372] width 90 height 9
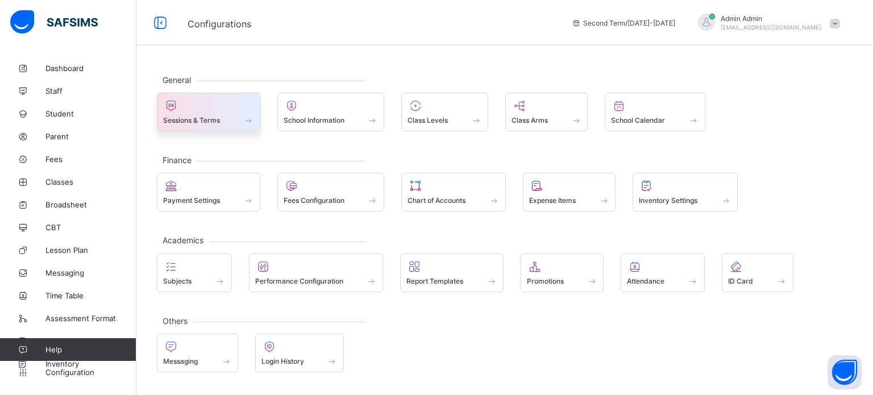
click at [206, 109] on div at bounding box center [208, 106] width 91 height 14
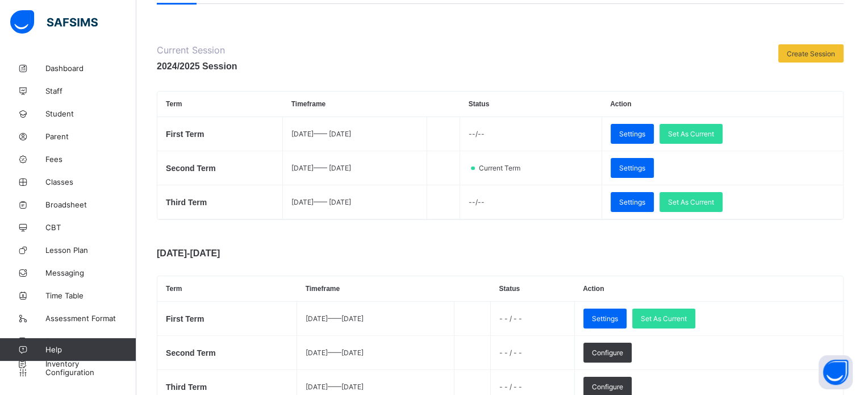
scroll to position [114, 0]
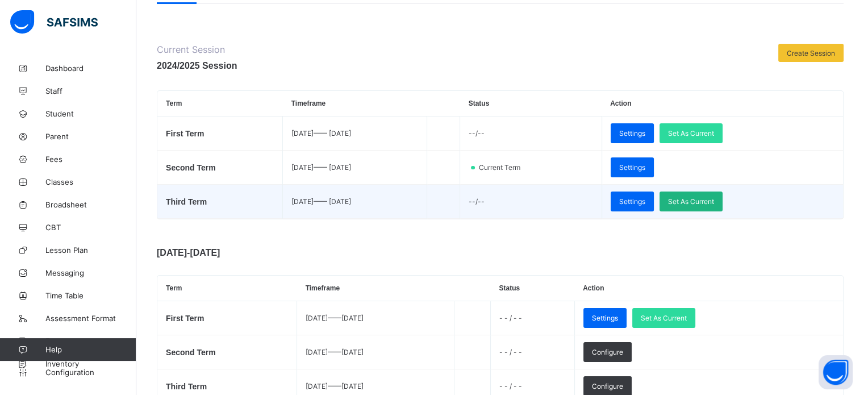
click at [714, 202] on span "Set As Current" at bounding box center [691, 201] width 46 height 9
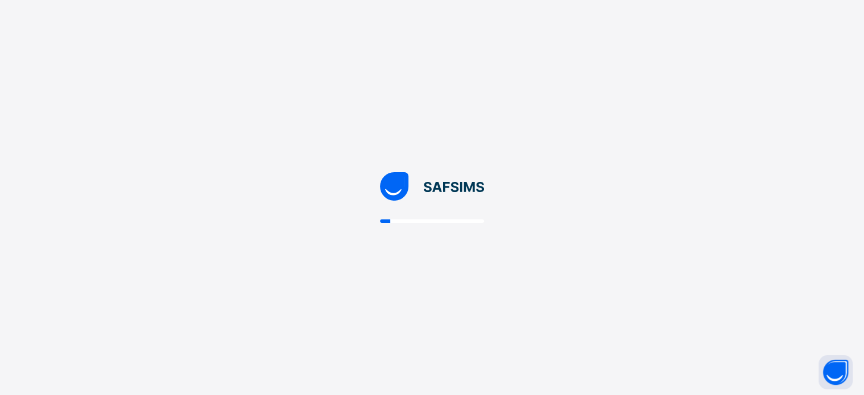
scroll to position [0, 0]
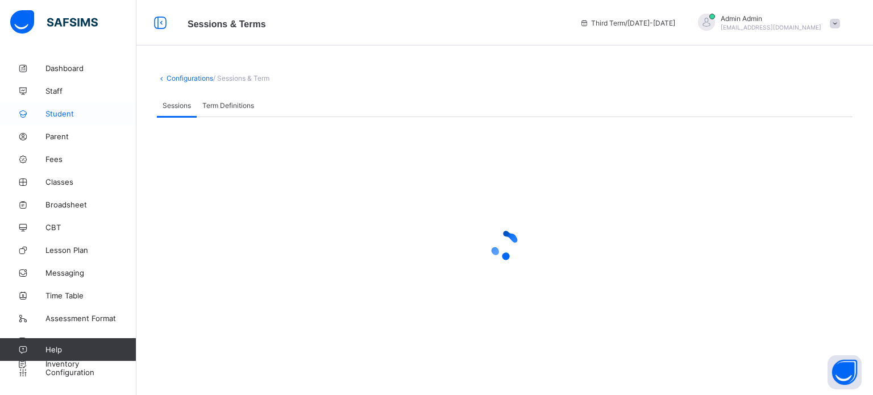
click at [58, 110] on span "Student" at bounding box center [90, 113] width 91 height 9
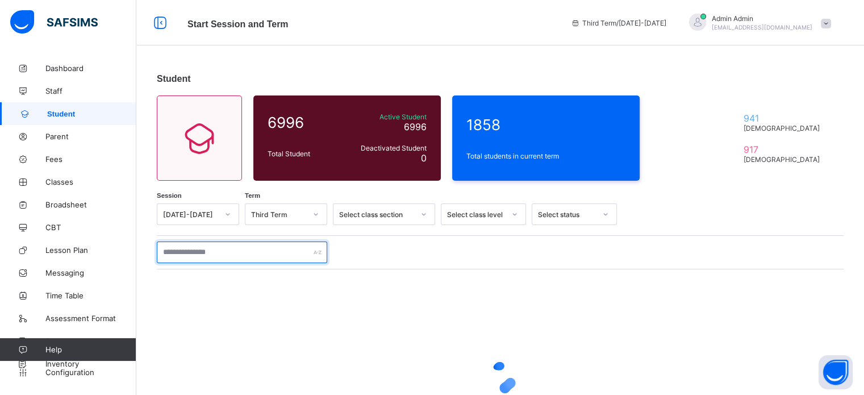
click at [204, 249] on input "text" at bounding box center [242, 252] width 170 height 22
type input "****"
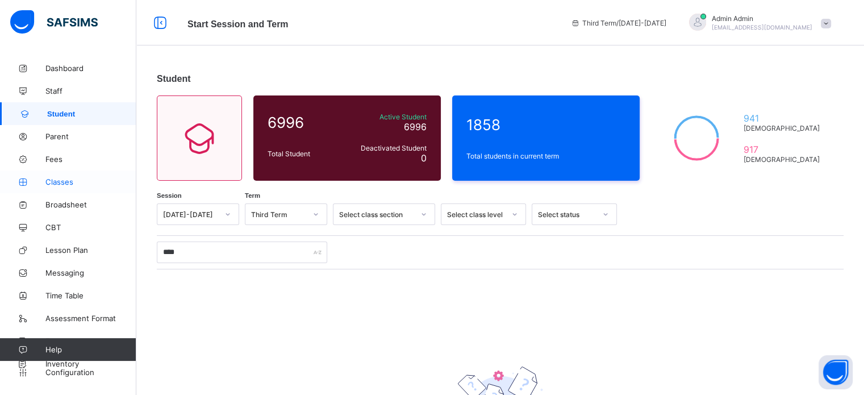
click at [65, 184] on span "Classes" at bounding box center [90, 181] width 91 height 9
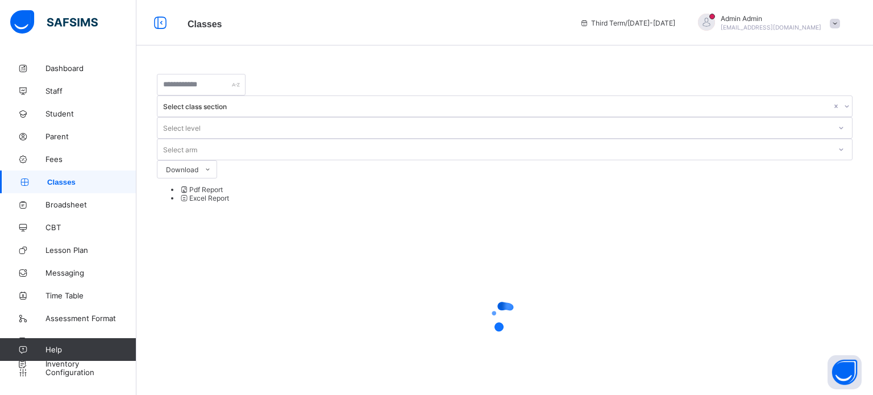
click at [831, 119] on div at bounding box center [840, 128] width 19 height 18
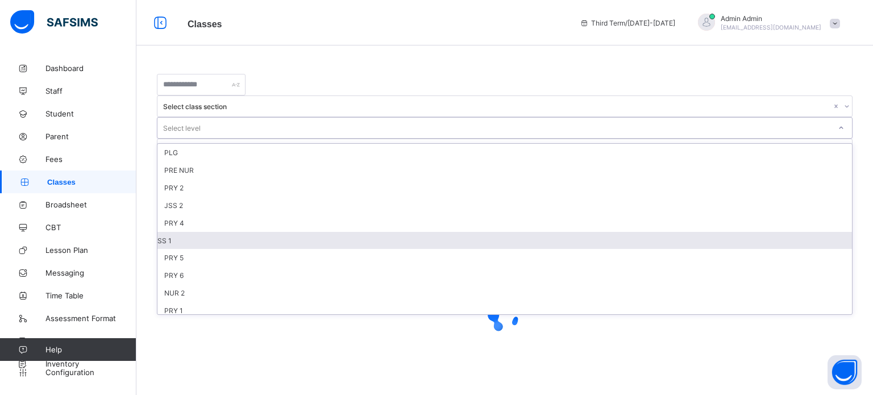
click at [453, 232] on div "SS 1" at bounding box center [504, 240] width 694 height 17
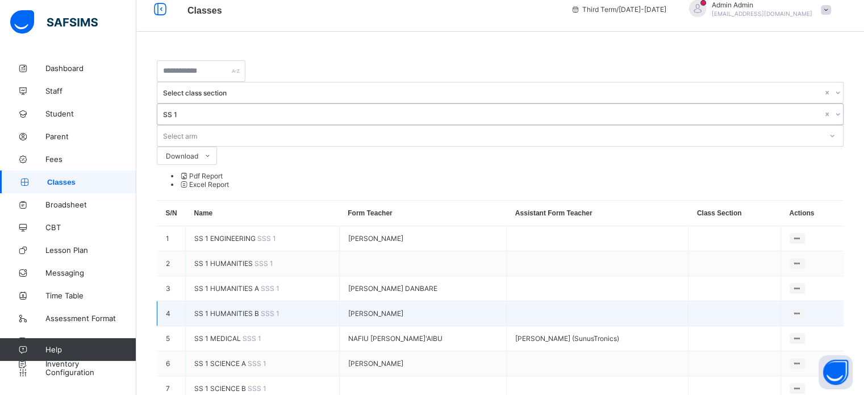
scroll to position [18, 0]
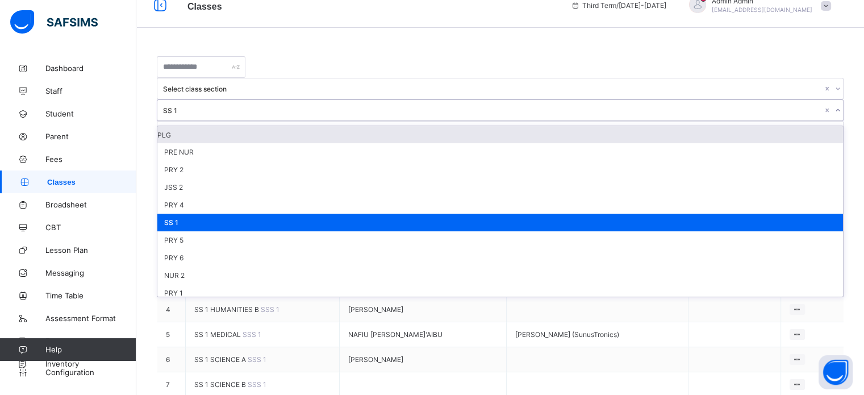
click at [835, 105] on icon at bounding box center [838, 110] width 7 height 11
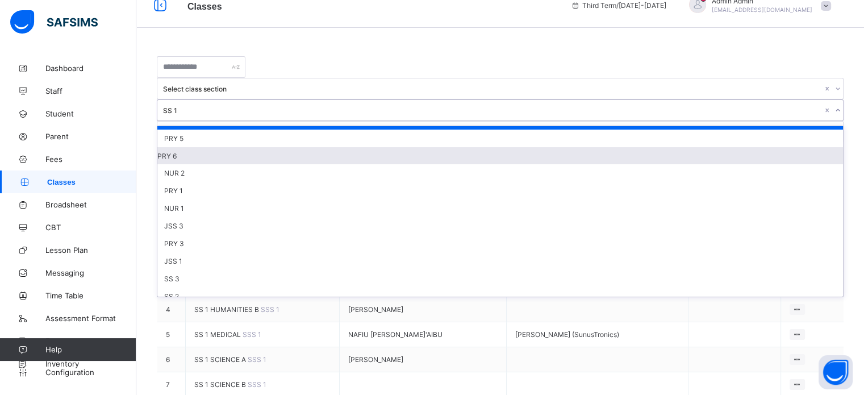
scroll to position [113, 0]
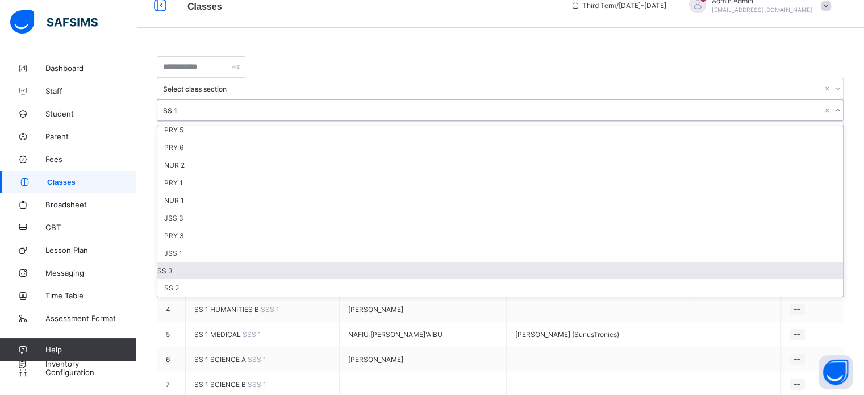
click at [452, 262] on div "SS 3" at bounding box center [500, 270] width 686 height 17
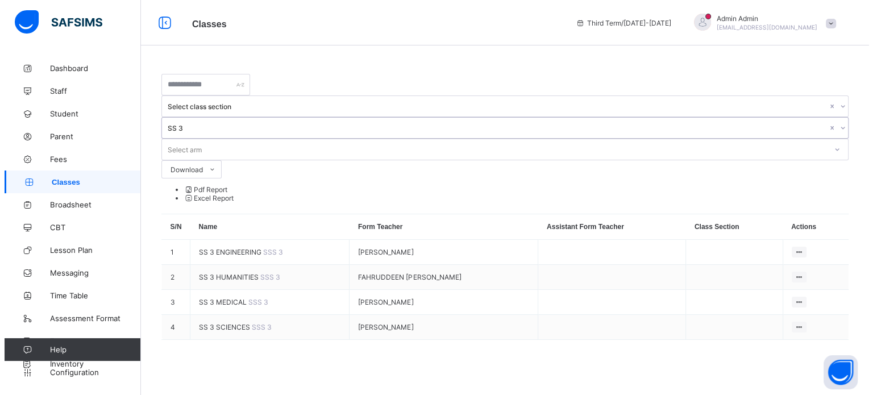
scroll to position [0, 0]
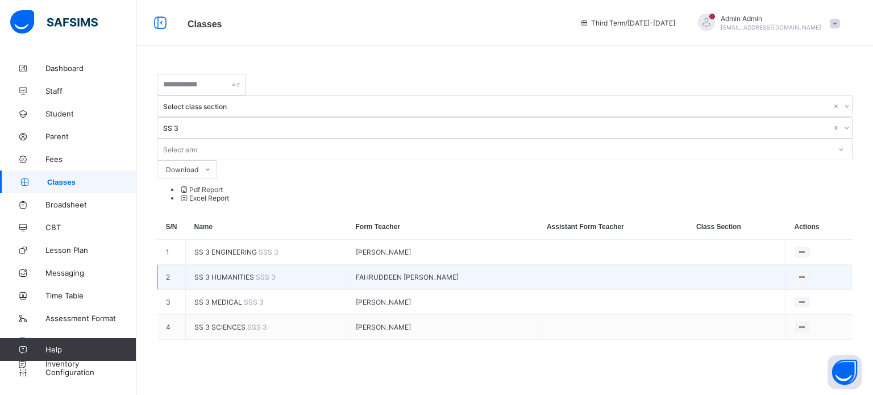
click at [227, 273] on span "SS 3 HUMANITIES" at bounding box center [224, 277] width 61 height 9
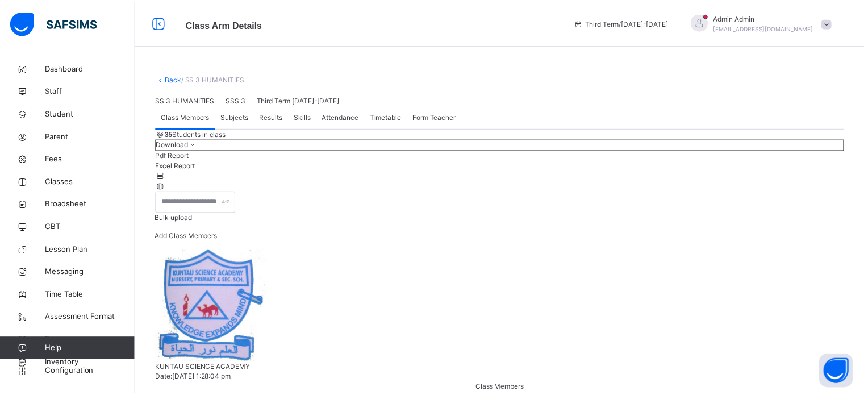
scroll to position [114, 0]
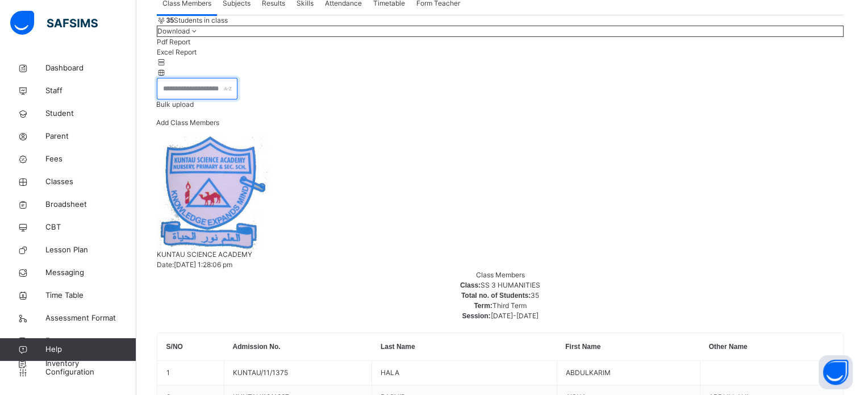
click at [238, 99] on input "text" at bounding box center [197, 89] width 81 height 22
type input "****"
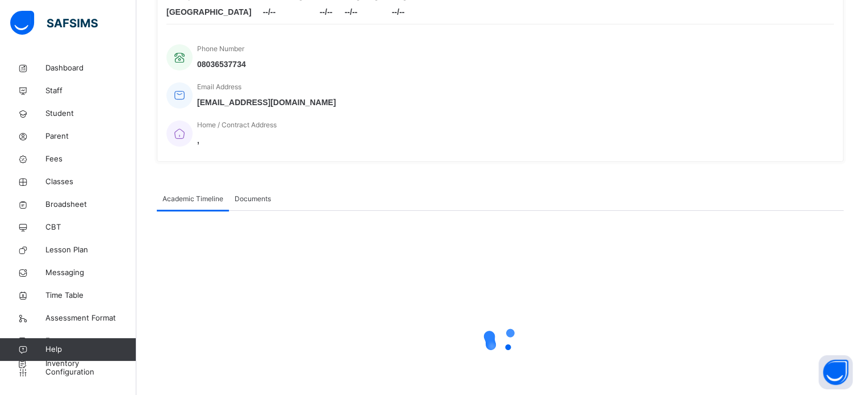
scroll to position [227, 0]
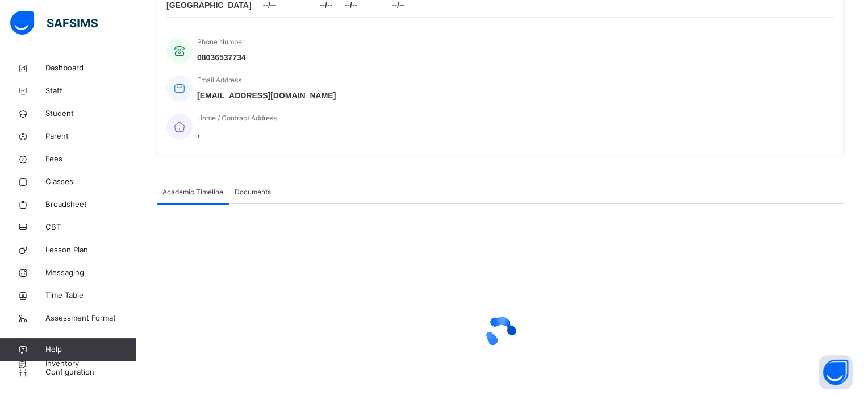
click at [257, 187] on span "Documents" at bounding box center [253, 192] width 36 height 10
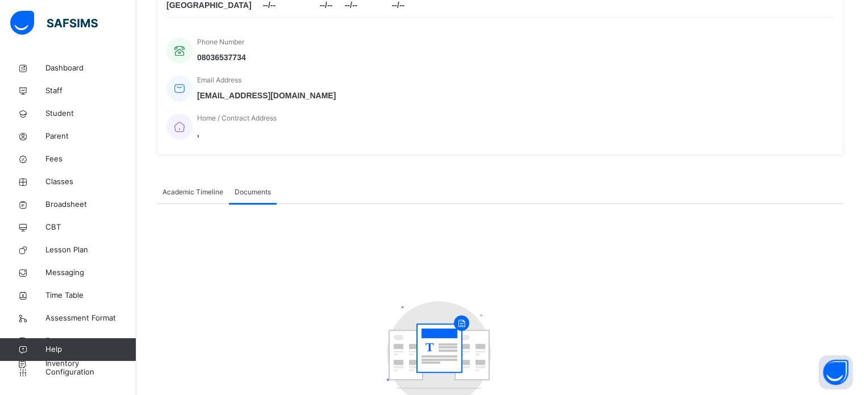
click at [205, 187] on span "Academic Timeline" at bounding box center [193, 192] width 61 height 10
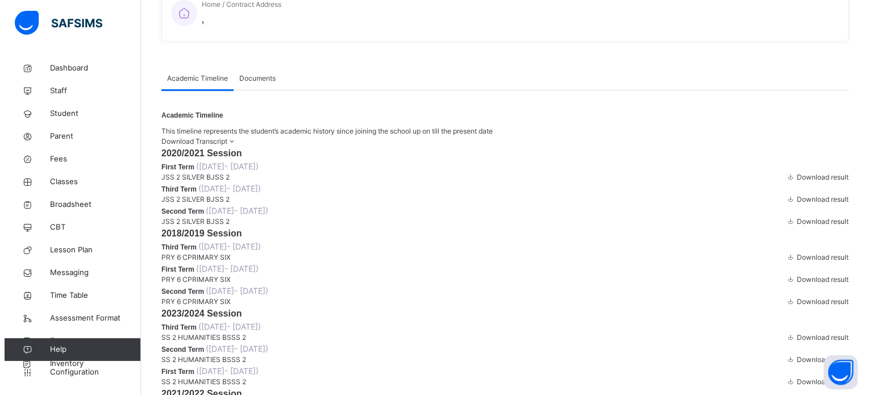
scroll to position [398, 0]
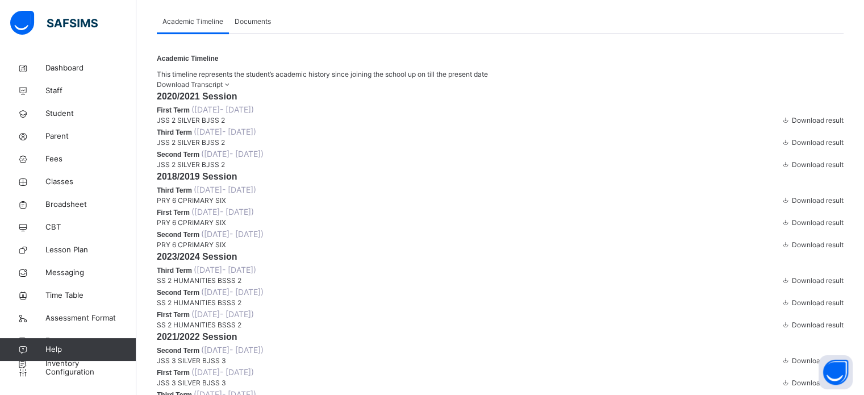
click at [232, 80] on icon at bounding box center [228, 84] width 10 height 9
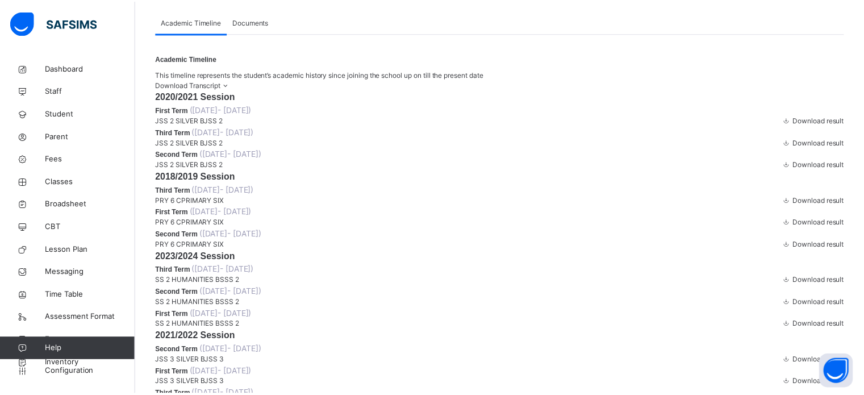
scroll to position [27, 0]
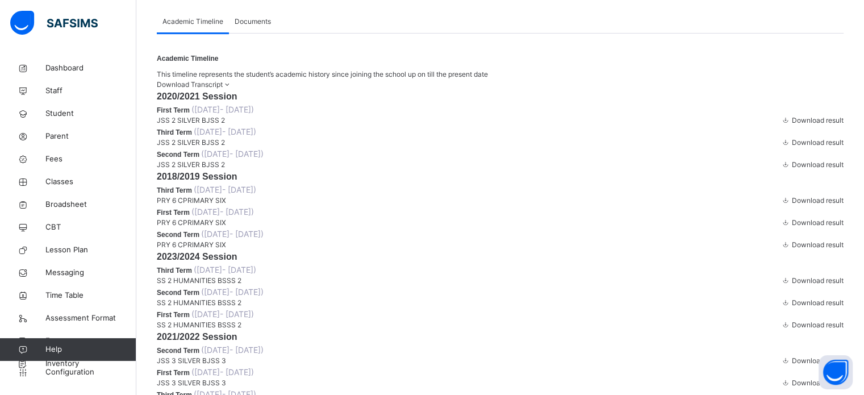
click at [223, 80] on span "Download Transcript" at bounding box center [190, 84] width 66 height 9
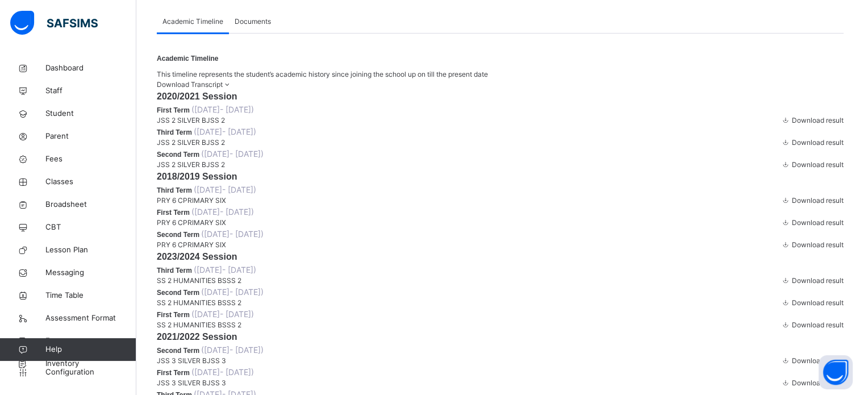
scroll to position [0, 0]
click at [223, 80] on span "Download Transcript" at bounding box center [190, 84] width 66 height 9
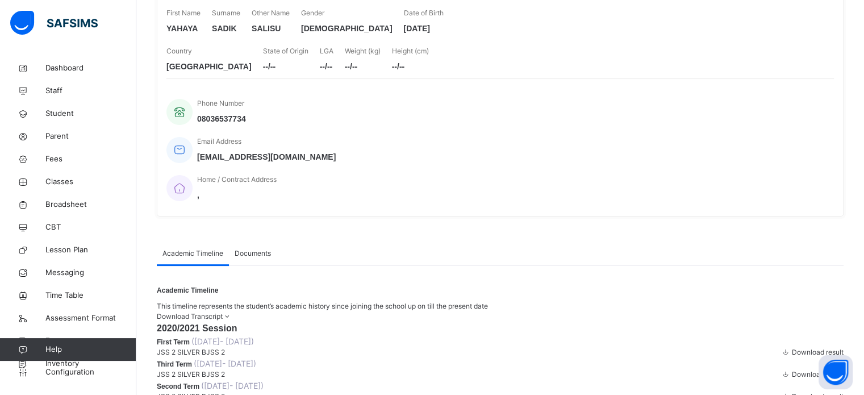
scroll to position [170, 0]
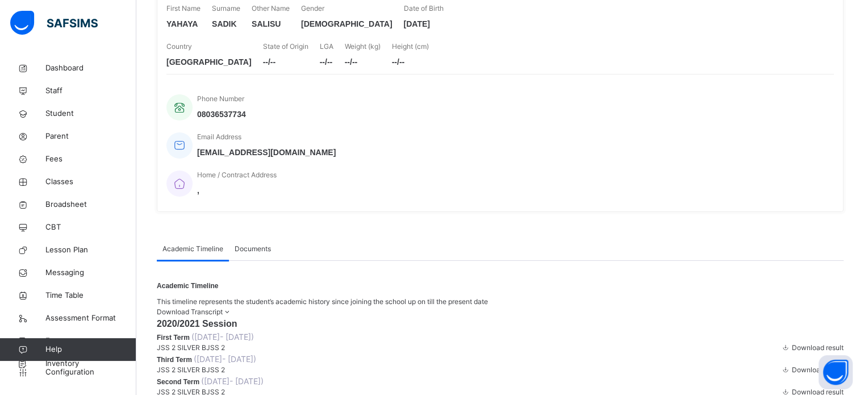
click at [223, 307] on span "Download Transcript" at bounding box center [190, 311] width 66 height 9
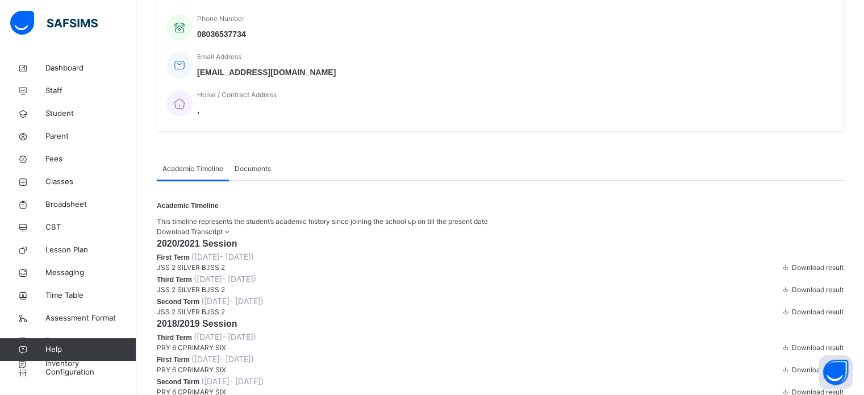
scroll to position [227, 0]
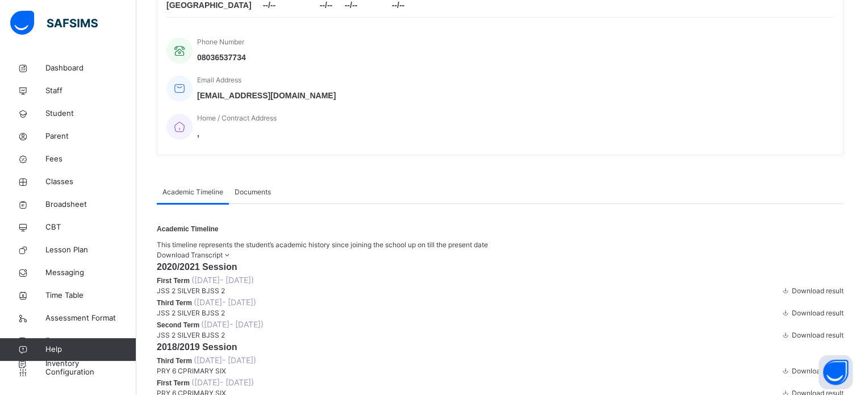
drag, startPoint x: 808, startPoint y: 208, endPoint x: 814, endPoint y: 203, distance: 7.7
click at [809, 250] on div "Download Transcript" at bounding box center [500, 255] width 687 height 10
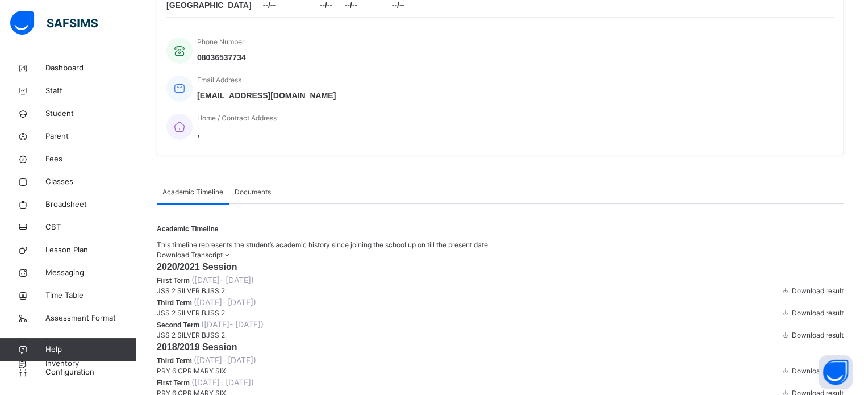
scroll to position [0, 0]
click at [223, 251] on span "Download Transcript" at bounding box center [190, 255] width 66 height 9
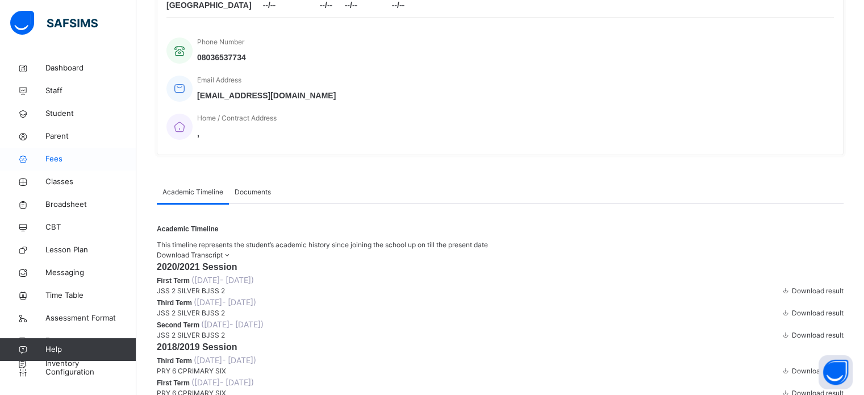
click at [66, 159] on span "Fees" at bounding box center [90, 158] width 91 height 11
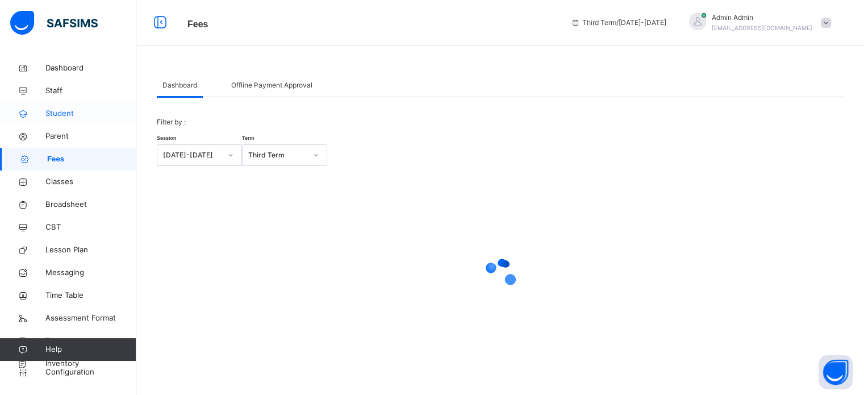
click at [66, 119] on span "Student" at bounding box center [90, 113] width 91 height 11
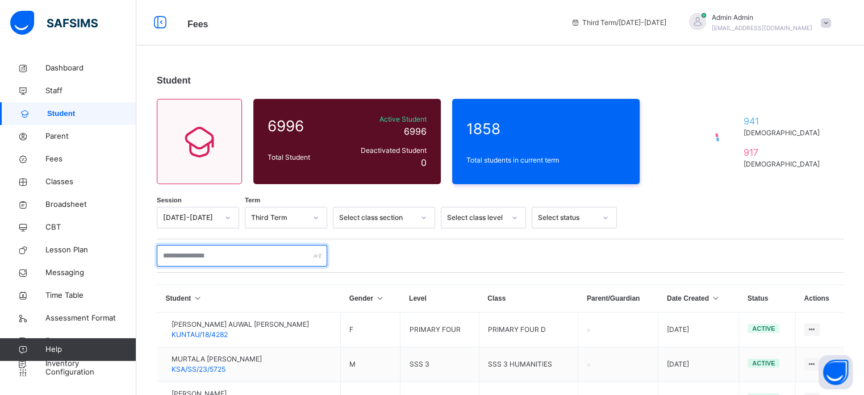
click at [208, 256] on input "text" at bounding box center [242, 256] width 170 height 22
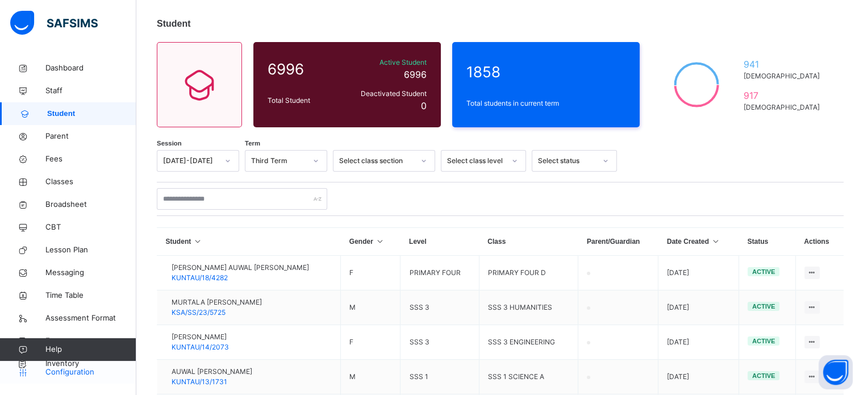
click at [80, 373] on span "Configuration" at bounding box center [90, 371] width 90 height 11
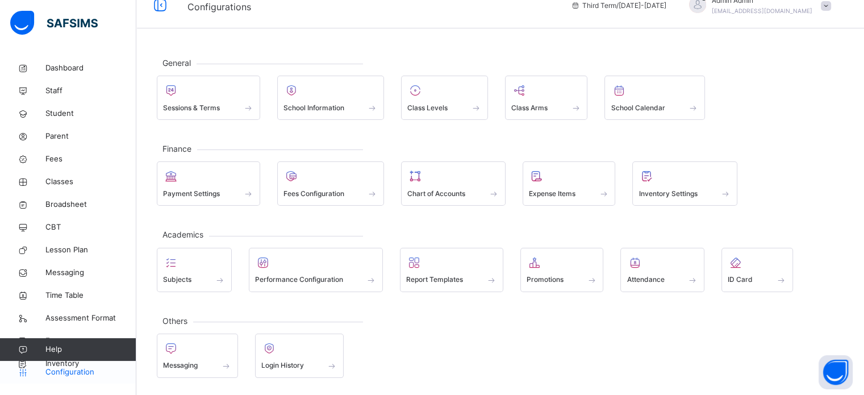
scroll to position [15, 0]
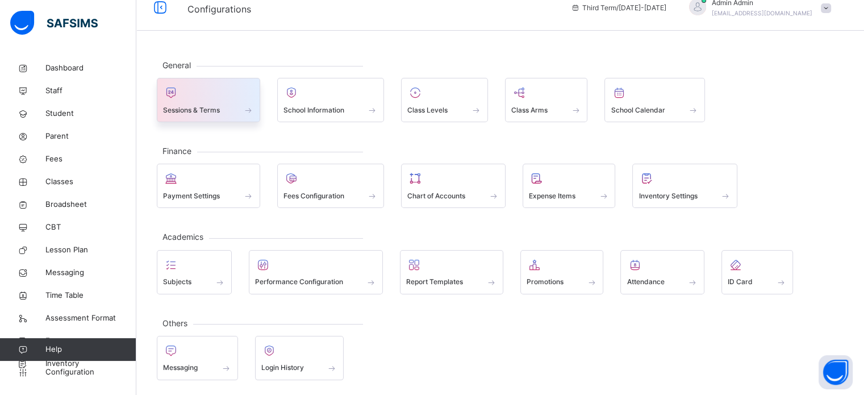
click at [210, 105] on span "Sessions & Terms" at bounding box center [191, 110] width 57 height 10
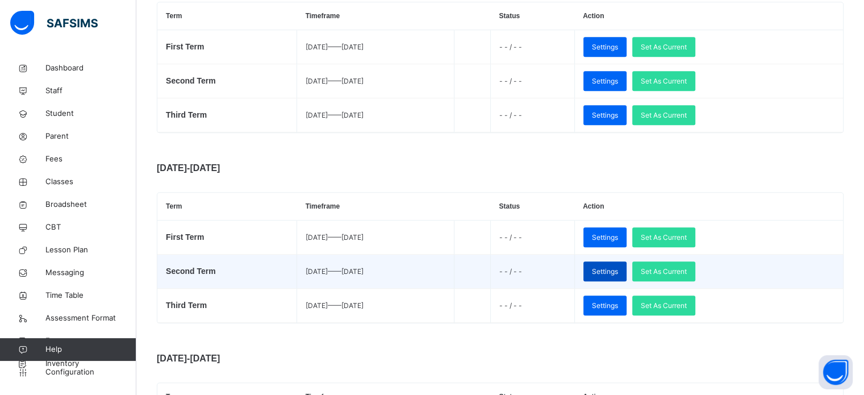
scroll to position [795, 0]
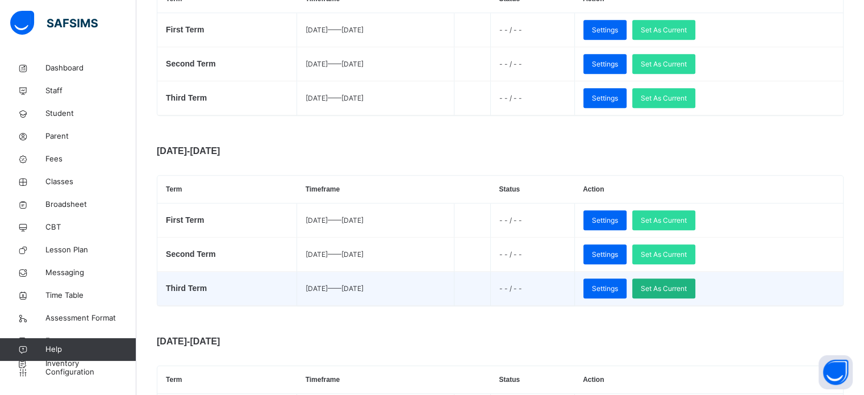
click at [687, 286] on span "Set As Current" at bounding box center [664, 289] width 46 height 10
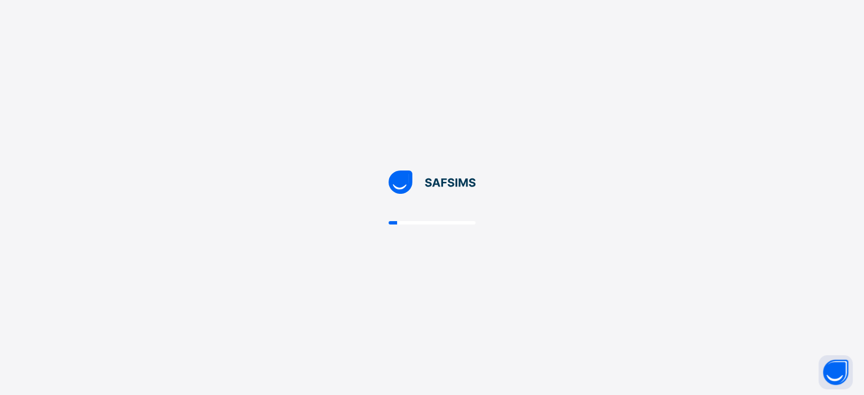
scroll to position [0, 0]
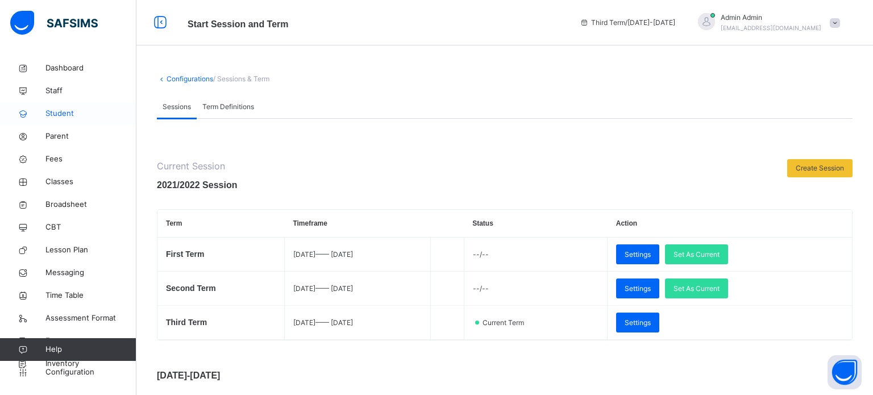
click at [64, 115] on span "Student" at bounding box center [90, 113] width 91 height 11
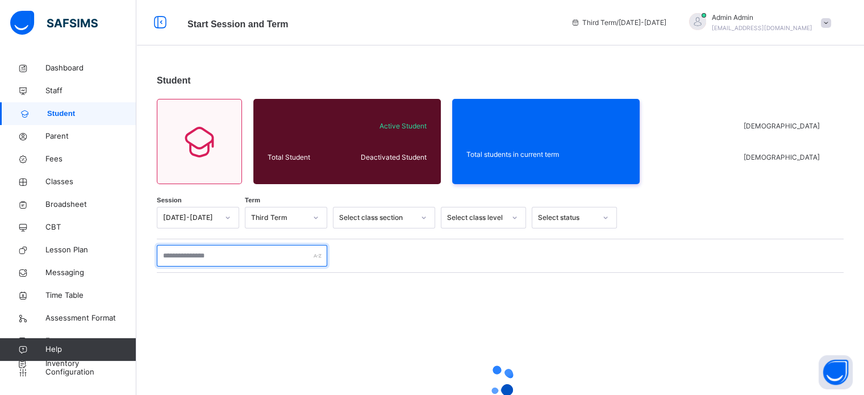
click at [206, 252] on input "text" at bounding box center [242, 256] width 170 height 22
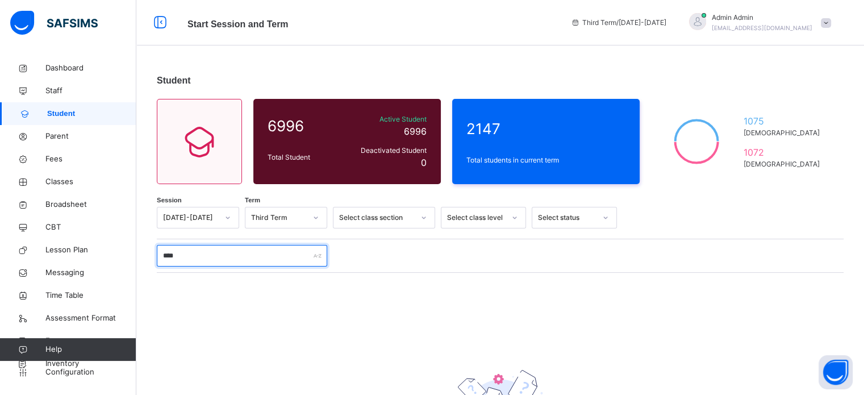
type input "****"
click at [61, 185] on span "Classes" at bounding box center [90, 181] width 91 height 11
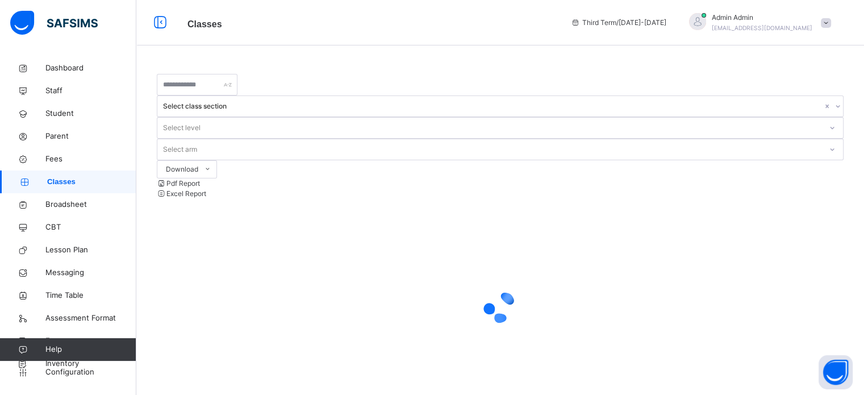
drag, startPoint x: 60, startPoint y: 182, endPoint x: 214, endPoint y: 140, distance: 159.6
click at [60, 181] on span "Classes" at bounding box center [91, 181] width 89 height 11
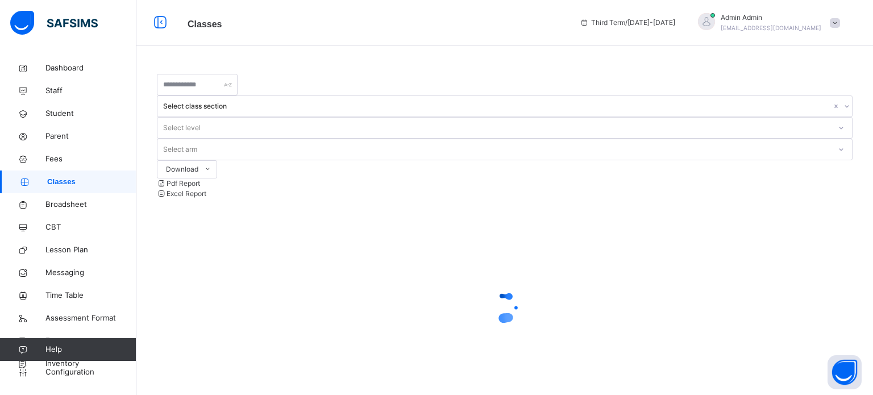
click at [201, 117] on div "Select level" at bounding box center [182, 128] width 38 height 22
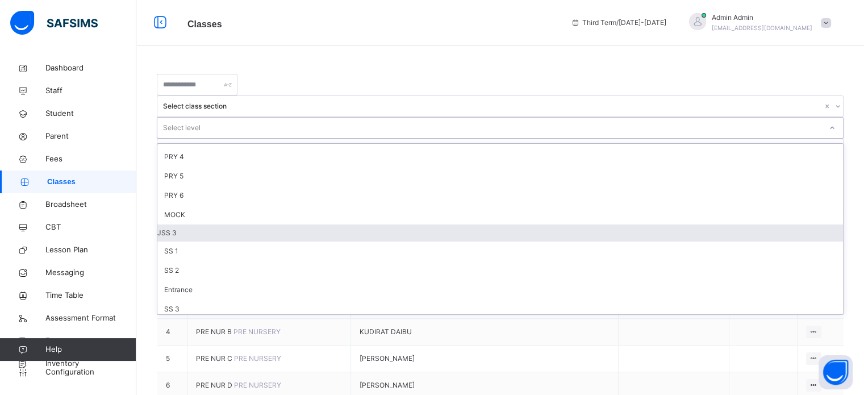
scroll to position [177, 0]
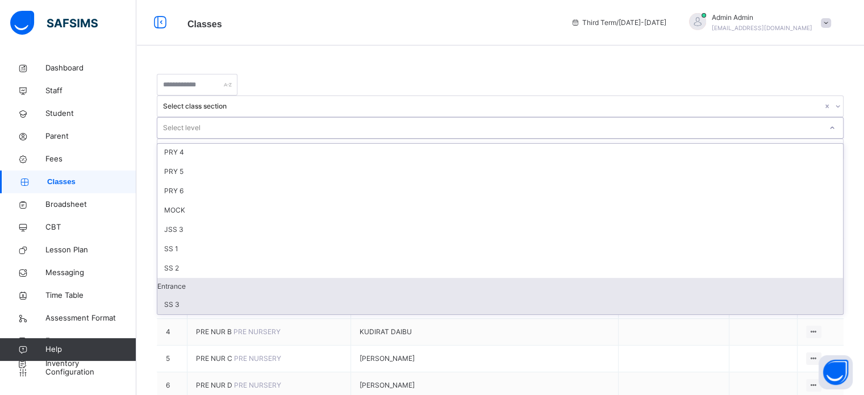
click at [450, 295] on div "SS 3" at bounding box center [500, 304] width 686 height 19
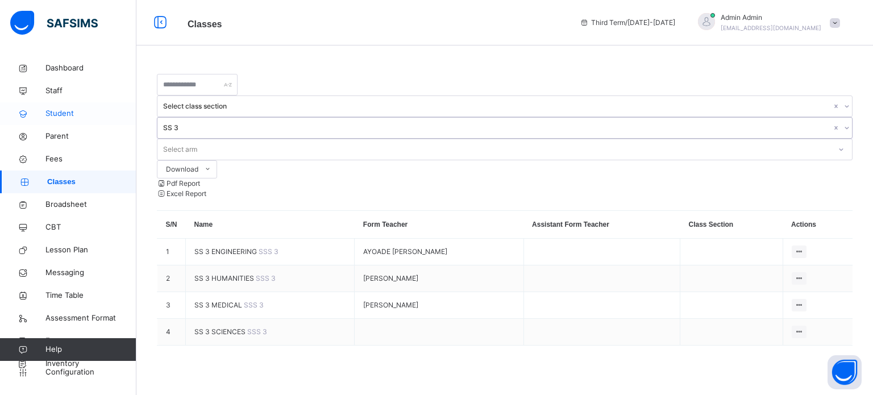
click at [57, 114] on span "Student" at bounding box center [90, 113] width 91 height 11
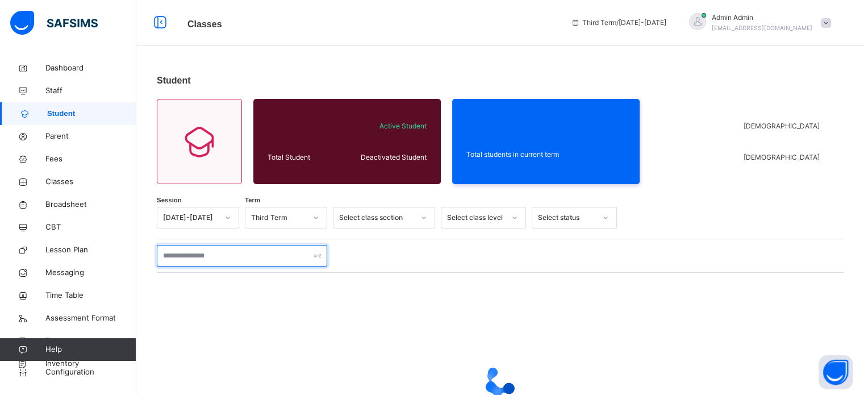
click at [232, 251] on input "text" at bounding box center [242, 256] width 170 height 22
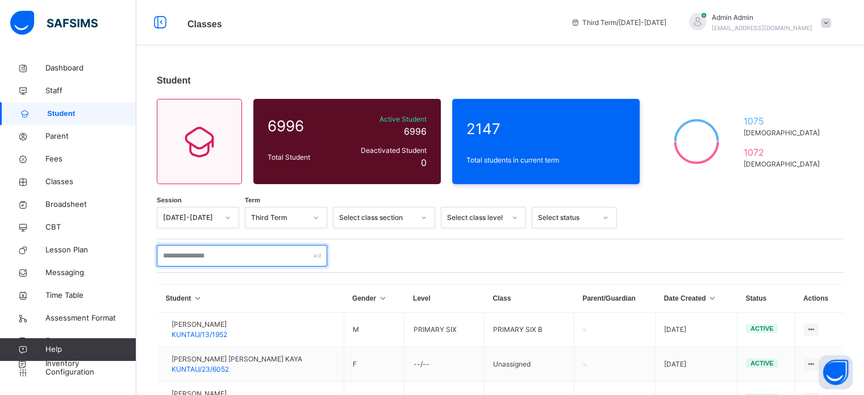
type input "*"
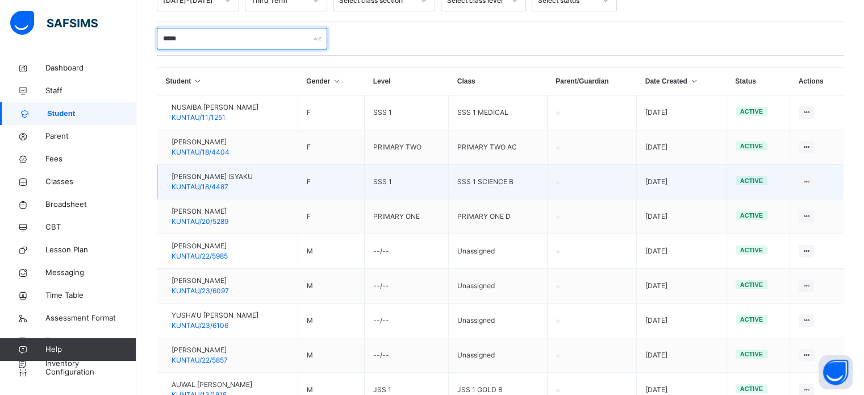
scroll to position [160, 0]
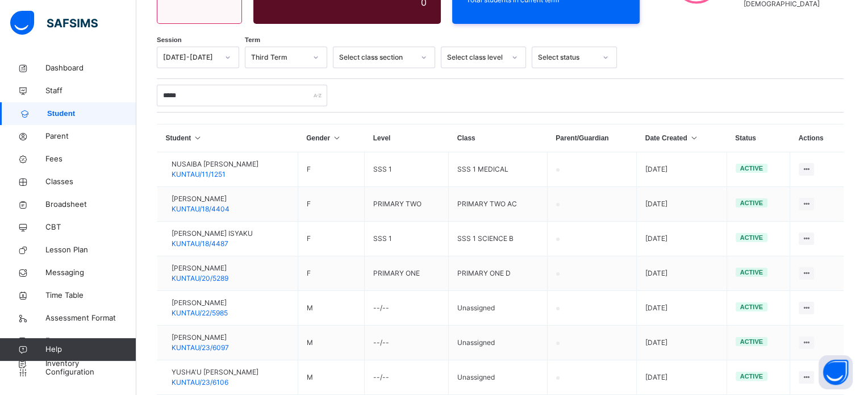
click at [497, 52] on div "Select class level" at bounding box center [476, 57] width 58 height 10
click at [481, 224] on div "SS 3" at bounding box center [483, 220] width 84 height 17
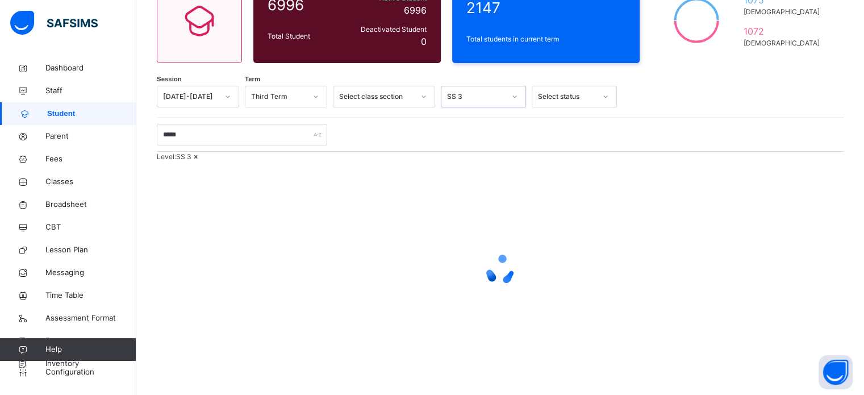
scroll to position [150, 0]
click at [201, 152] on icon at bounding box center [196, 156] width 10 height 9
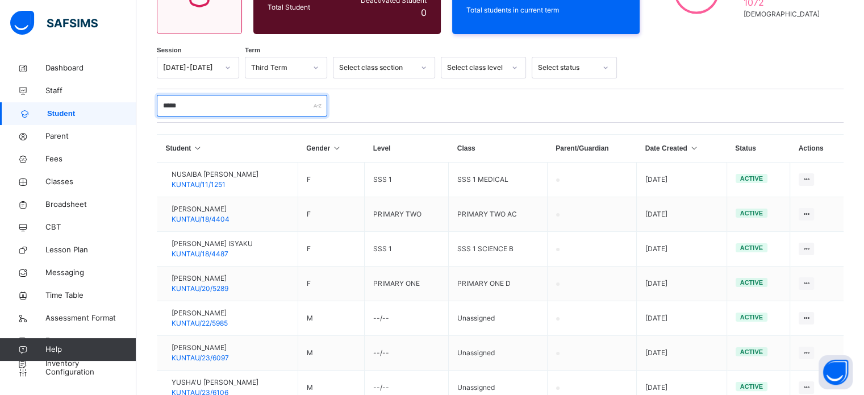
click at [216, 110] on input "*****" at bounding box center [242, 106] width 170 height 22
type input "*"
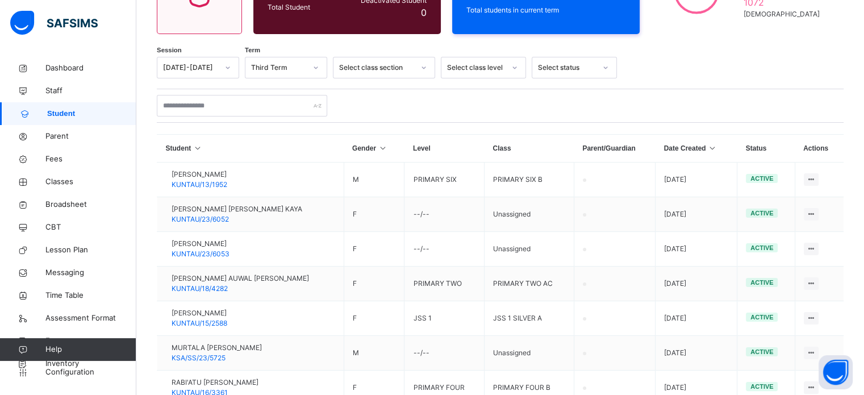
click at [473, 66] on div "Select class level" at bounding box center [476, 68] width 58 height 10
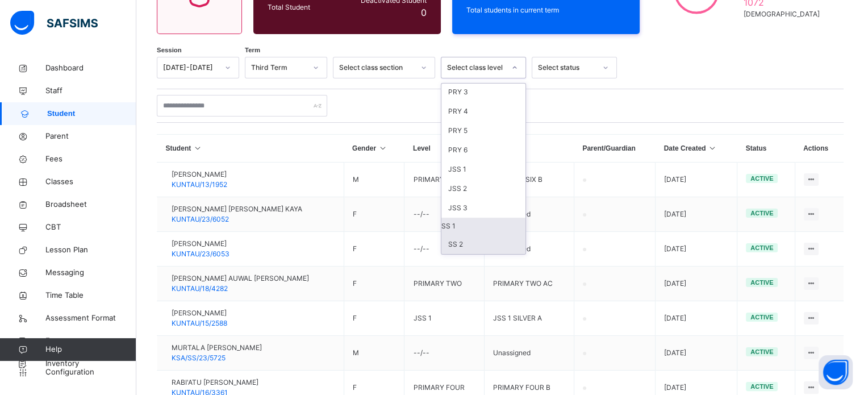
scroll to position [216, 0]
click at [483, 183] on div "SS 3" at bounding box center [483, 187] width 84 height 17
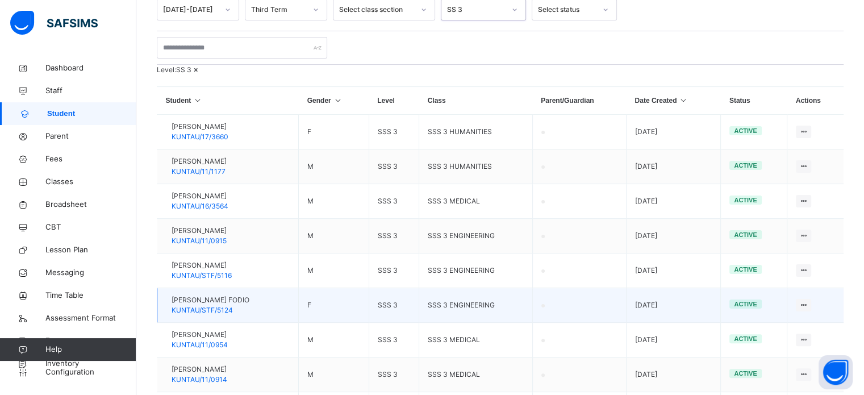
scroll to position [200, 0]
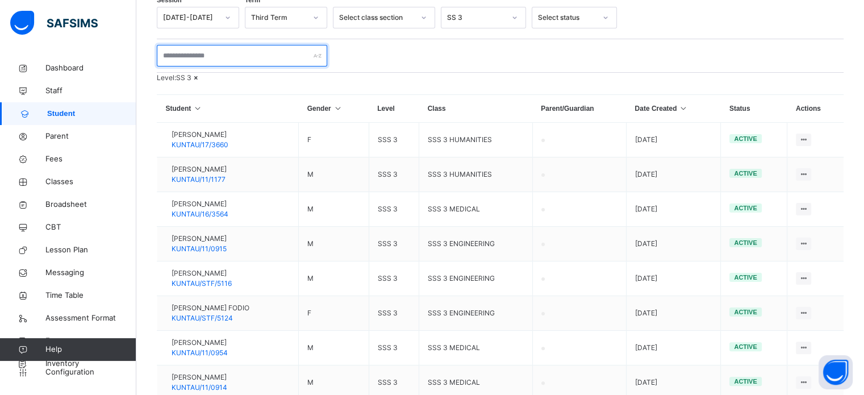
click at [188, 59] on input "text" at bounding box center [242, 56] width 170 height 22
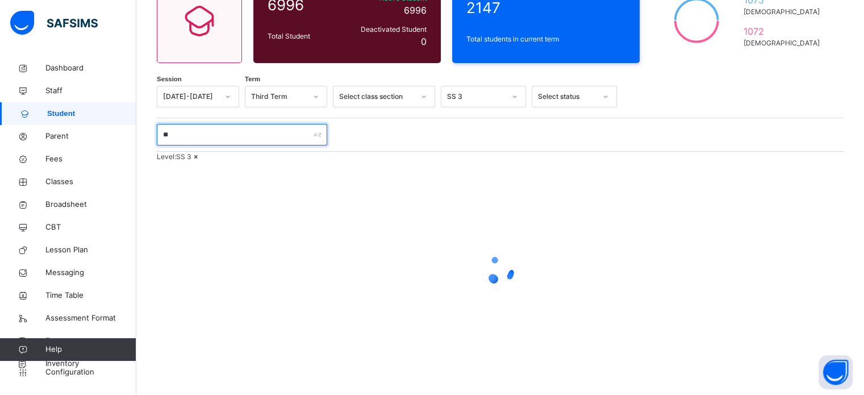
scroll to position [150, 0]
type input "****"
click at [201, 152] on icon at bounding box center [196, 156] width 10 height 9
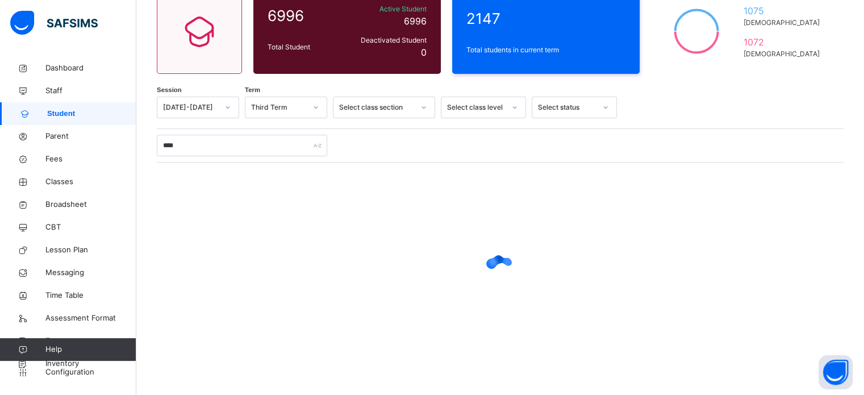
scroll to position [111, 0]
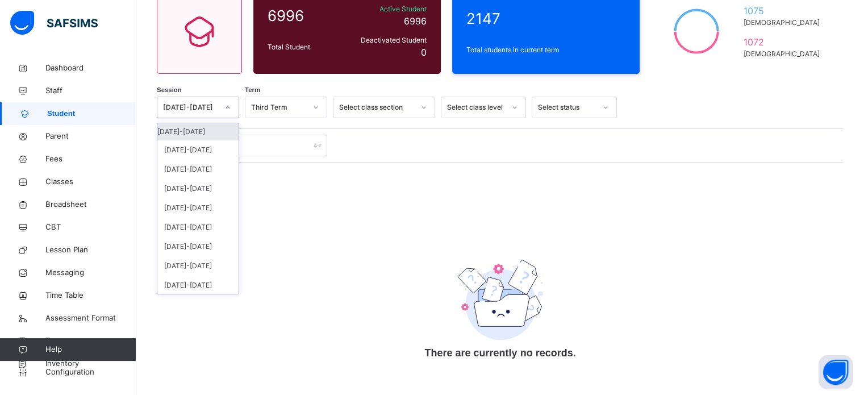
click at [221, 109] on div at bounding box center [227, 107] width 19 height 18
click at [221, 108] on div at bounding box center [227, 107] width 19 height 18
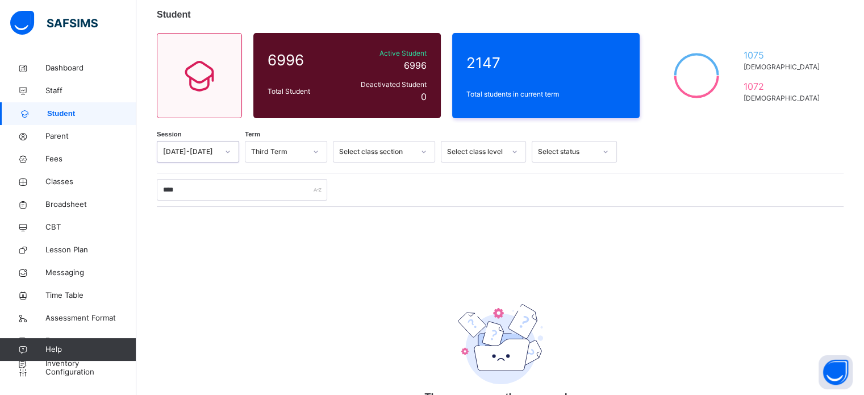
scroll to position [54, 0]
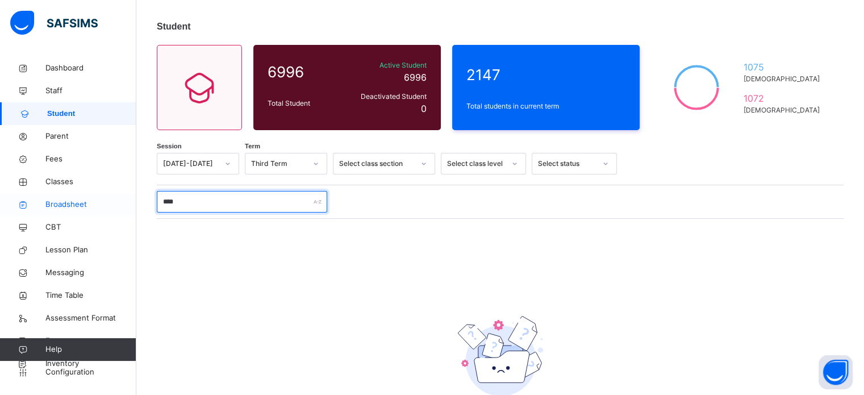
drag, startPoint x: 198, startPoint y: 202, endPoint x: 113, endPoint y: 202, distance: 84.7
click at [113, 203] on div "Classes Third Term / [DATE]-[DATE] Admin Admin [EMAIL_ADDRESS][DOMAIN_NAME] Das…" at bounding box center [432, 198] width 864 height 505
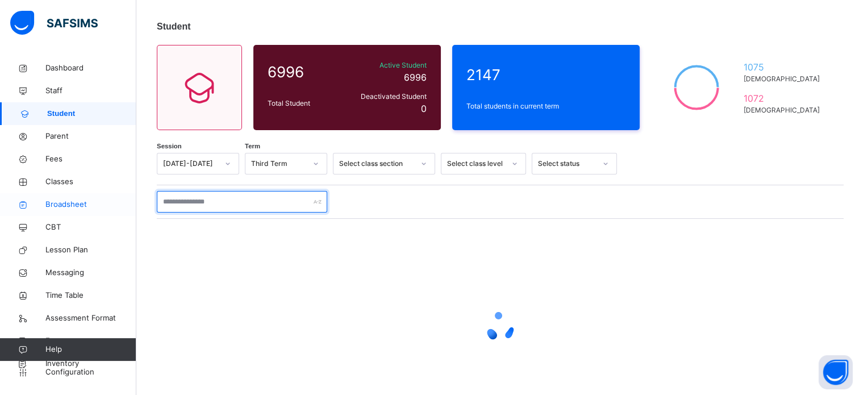
paste input "**********"
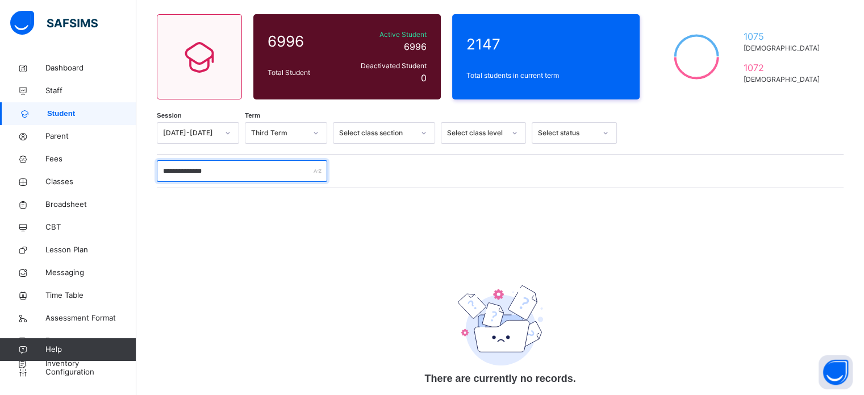
scroll to position [111, 0]
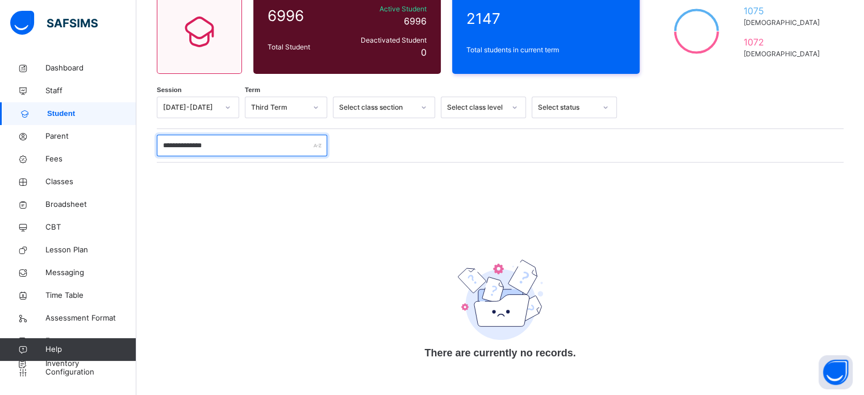
drag, startPoint x: 235, startPoint y: 152, endPoint x: 164, endPoint y: 144, distance: 71.4
click at [168, 147] on input "**********" at bounding box center [242, 146] width 170 height 22
click at [218, 145] on input "**********" at bounding box center [242, 146] width 170 height 22
click at [199, 145] on input "**********" at bounding box center [242, 146] width 170 height 22
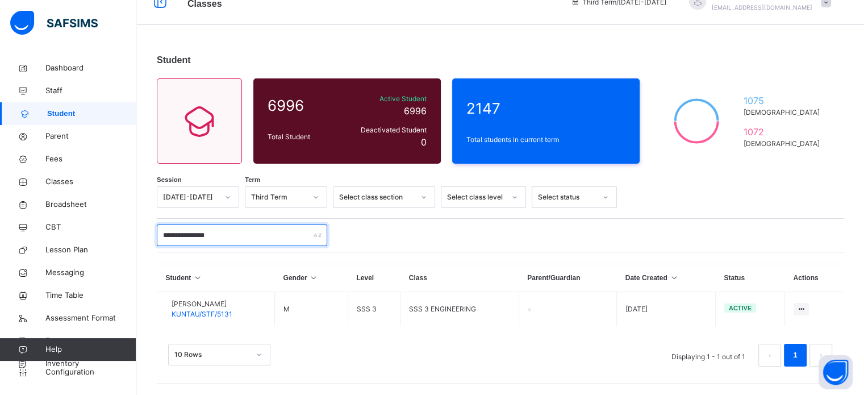
scroll to position [20, 0]
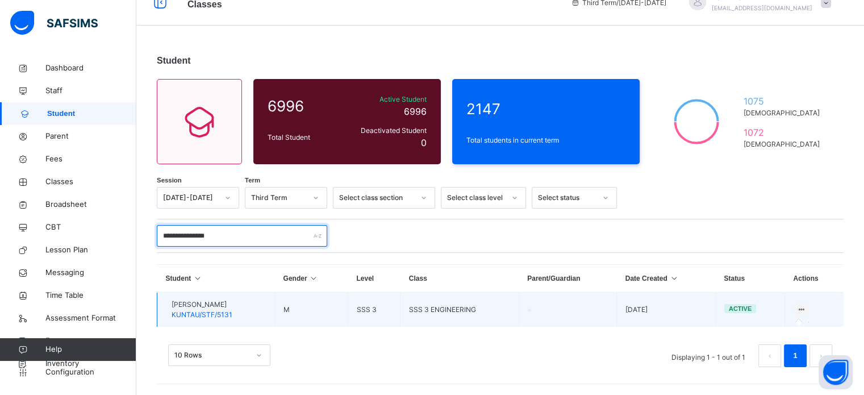
type input "**********"
click at [806, 308] on icon at bounding box center [802, 309] width 10 height 9
click at [806, 306] on icon at bounding box center [802, 309] width 10 height 9
click at [806, 307] on icon at bounding box center [802, 309] width 10 height 9
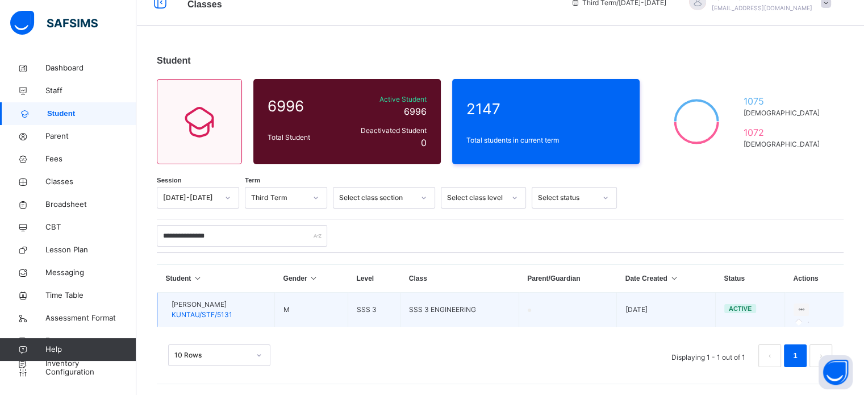
click at [806, 313] on icon at bounding box center [802, 309] width 10 height 9
click at [809, 303] on div at bounding box center [801, 309] width 15 height 13
click at [806, 308] on icon at bounding box center [802, 309] width 10 height 9
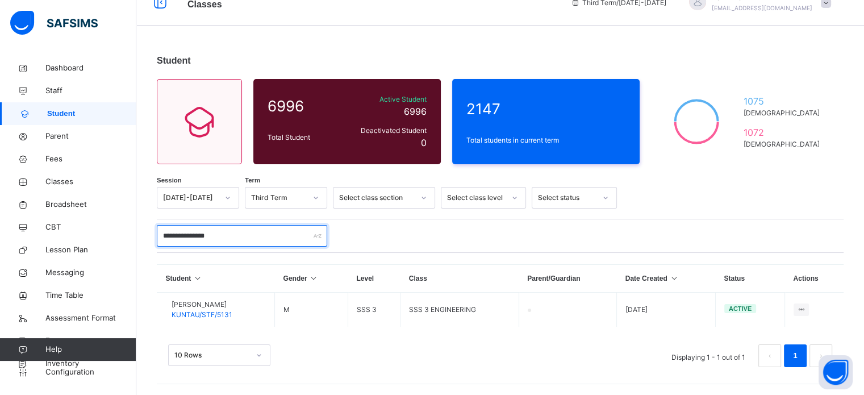
click at [229, 238] on input "**********" at bounding box center [242, 236] width 170 height 22
drag, startPoint x: 228, startPoint y: 237, endPoint x: 151, endPoint y: 237, distance: 77.3
click at [151, 237] on div "**********" at bounding box center [500, 216] width 728 height 359
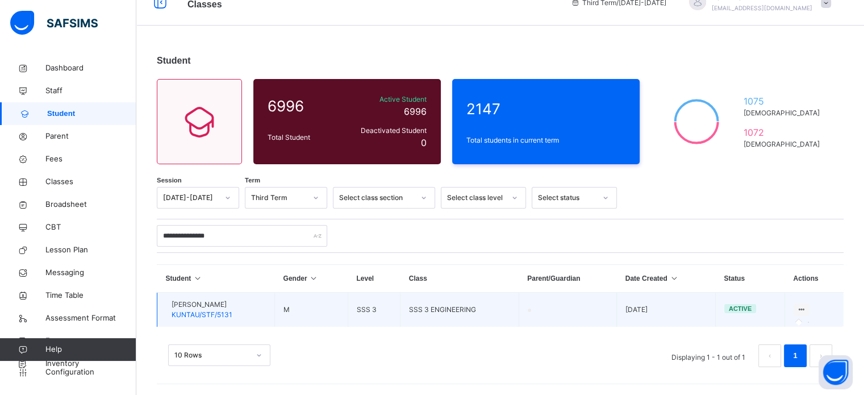
click at [806, 309] on icon at bounding box center [802, 309] width 10 height 9
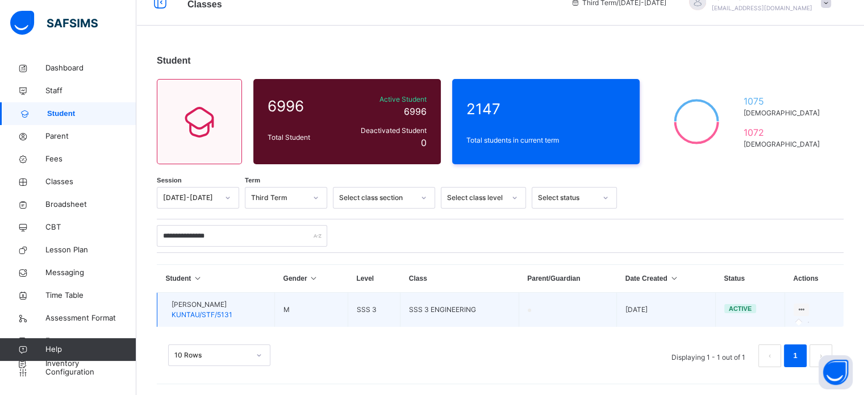
click at [806, 309] on icon at bounding box center [802, 309] width 10 height 9
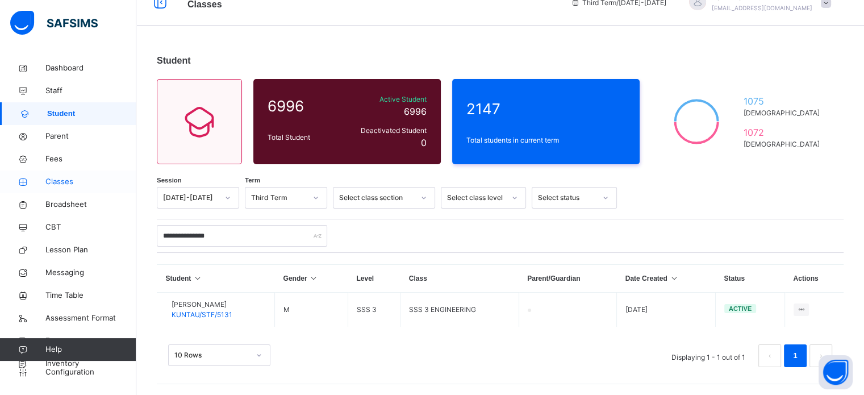
click at [66, 182] on span "Classes" at bounding box center [90, 181] width 91 height 11
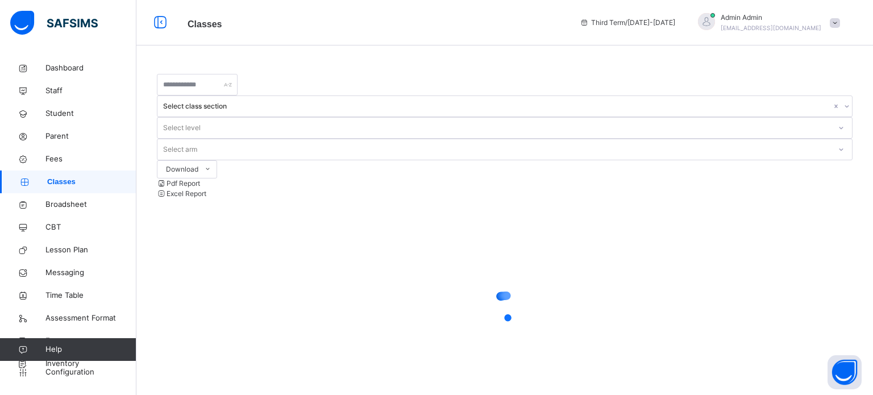
click at [201, 117] on div "Select level" at bounding box center [182, 128] width 38 height 22
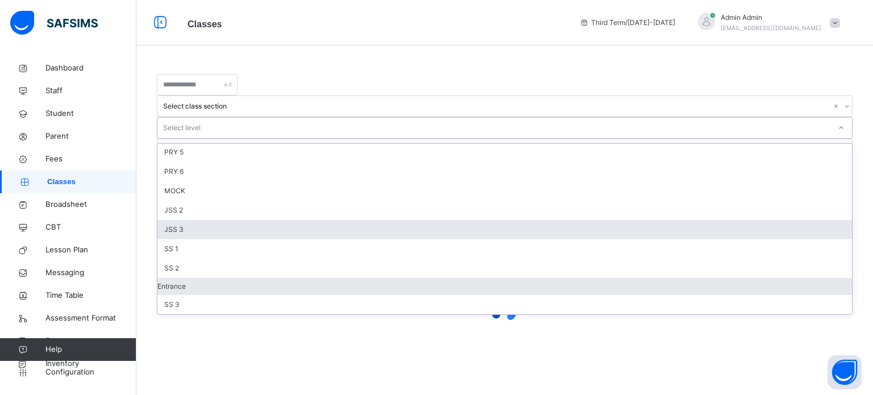
scroll to position [177, 0]
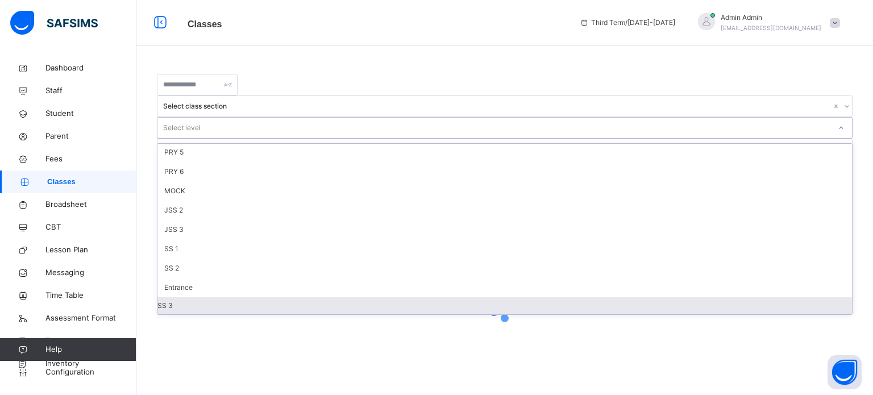
click at [451, 297] on div "SS 3" at bounding box center [504, 305] width 694 height 17
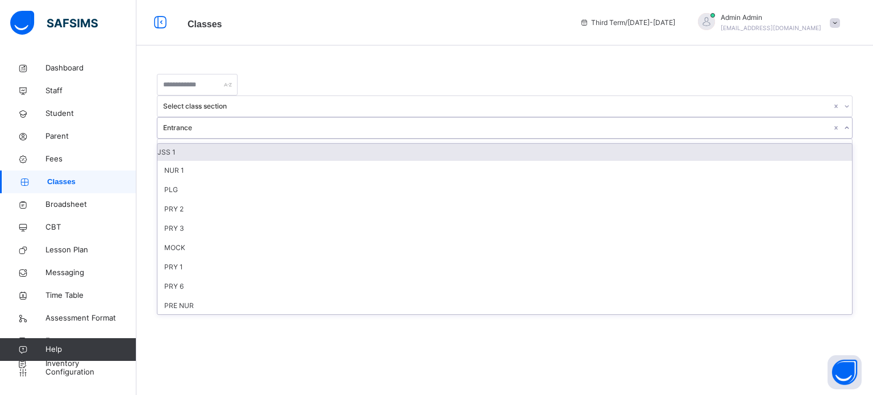
click at [480, 123] on div "Entrance" at bounding box center [497, 128] width 668 height 10
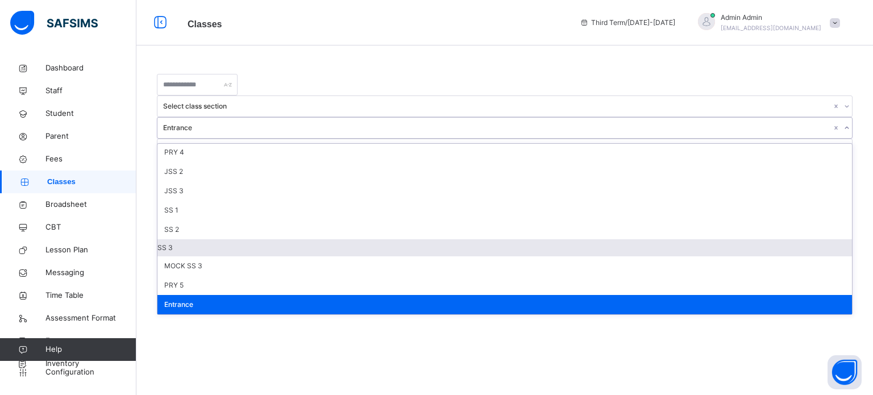
click at [449, 239] on div "SS 3" at bounding box center [504, 247] width 694 height 17
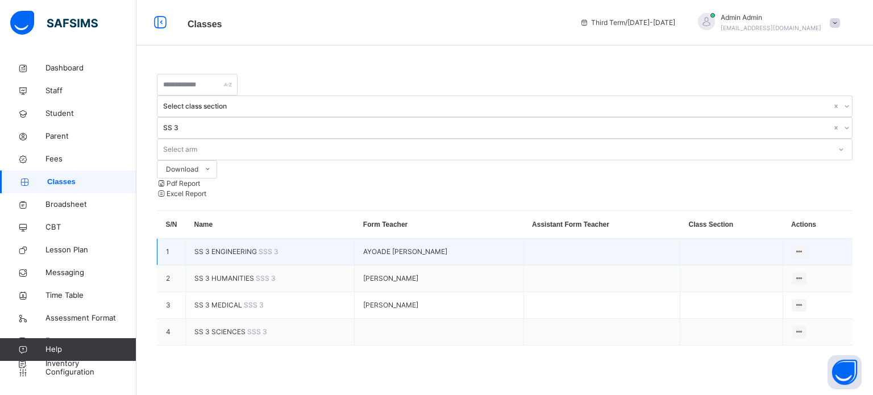
click at [227, 247] on span "SS 3 ENGINEERING" at bounding box center [226, 251] width 64 height 9
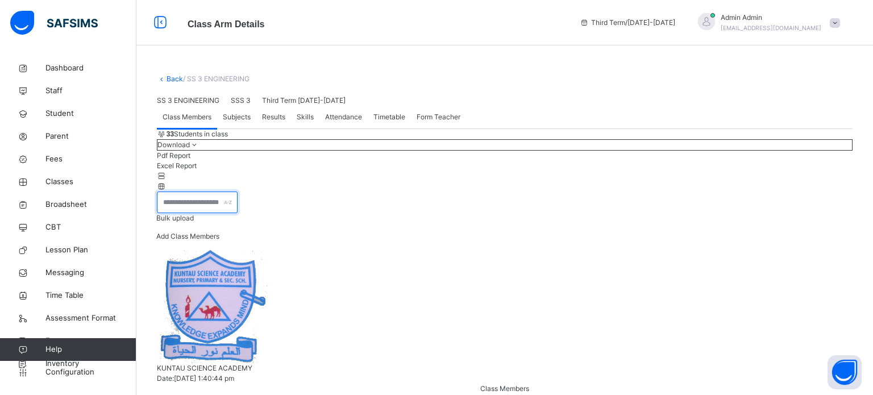
click at [238, 213] on input "text" at bounding box center [197, 202] width 81 height 22
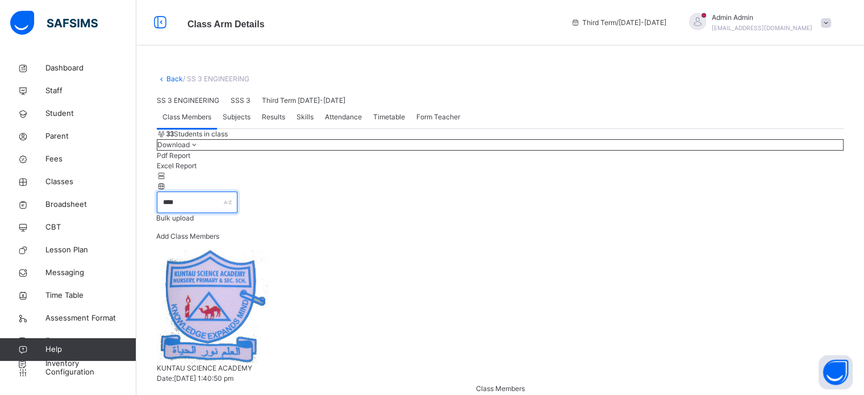
scroll to position [77, 0]
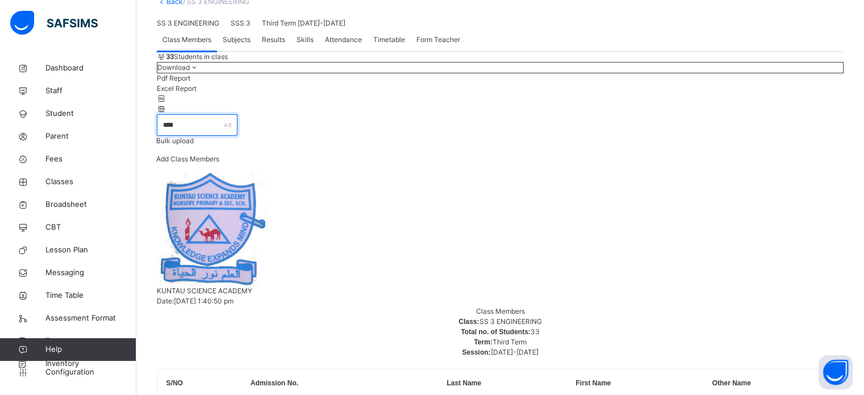
type input "****"
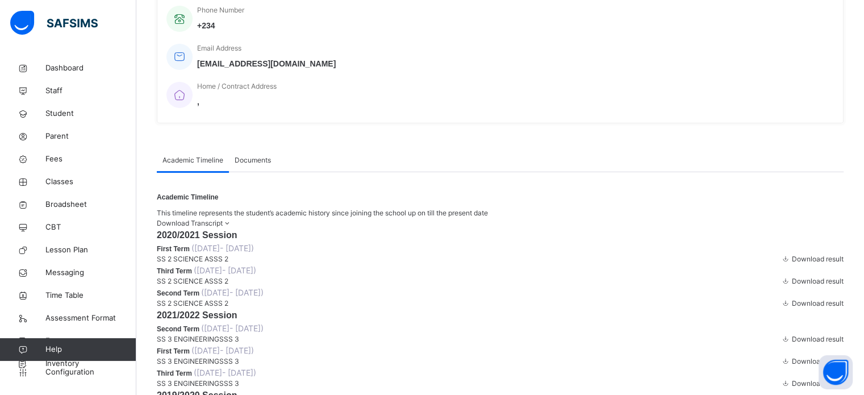
scroll to position [361, 0]
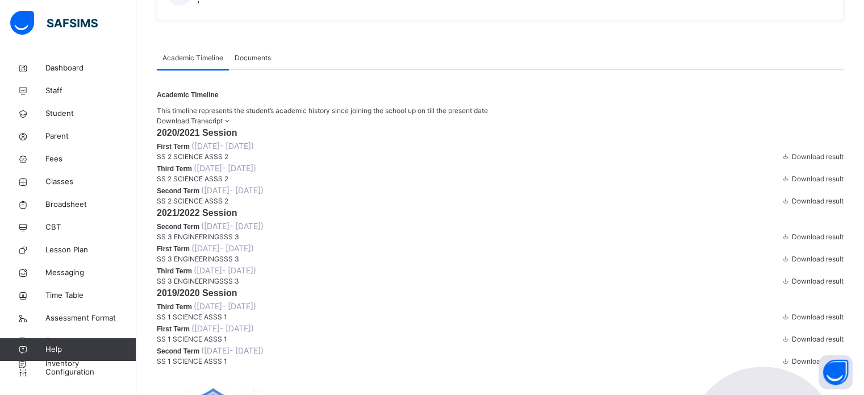
click at [223, 116] on span "Download Transcript" at bounding box center [190, 120] width 66 height 9
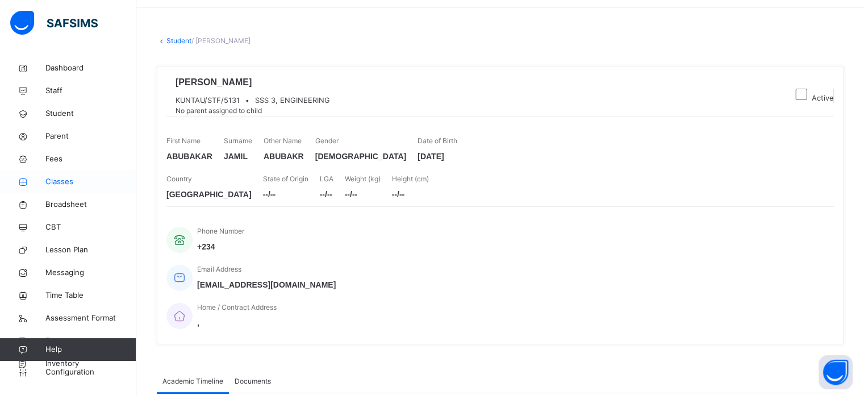
scroll to position [57, 0]
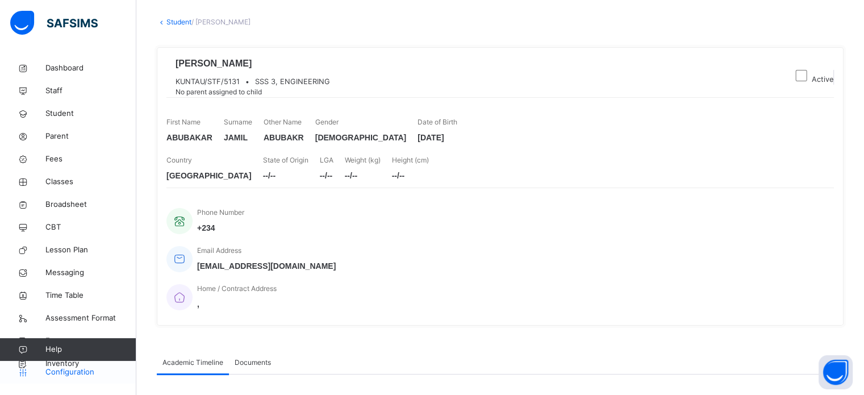
click at [55, 379] on link "Configuration" at bounding box center [68, 372] width 136 height 23
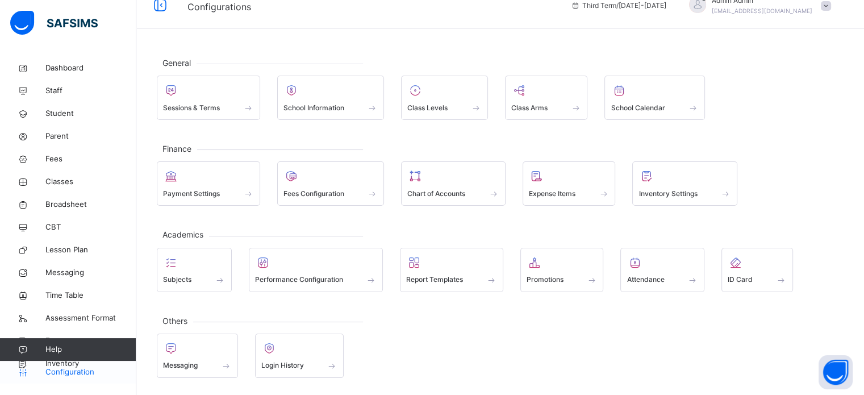
scroll to position [15, 0]
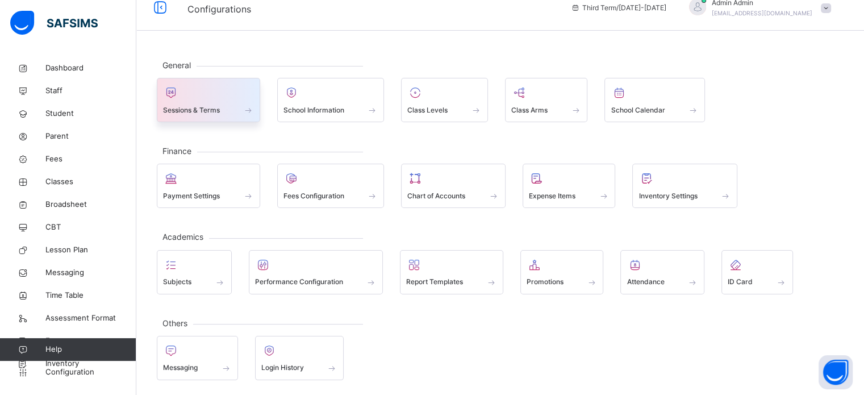
click at [180, 114] on span "Sessions & Terms" at bounding box center [191, 110] width 57 height 10
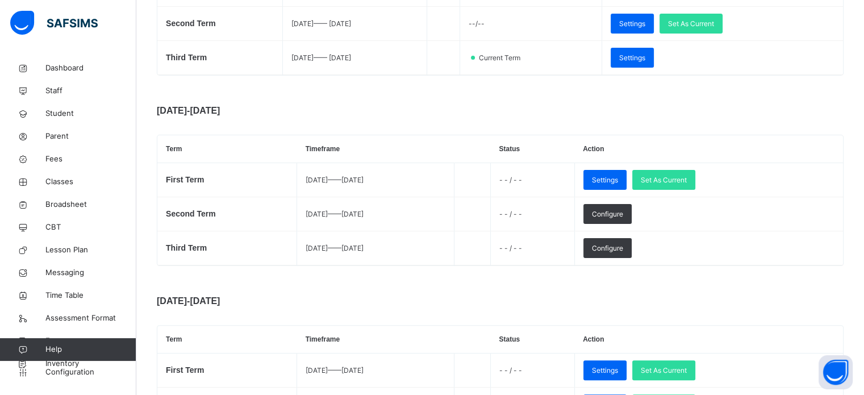
scroll to position [284, 0]
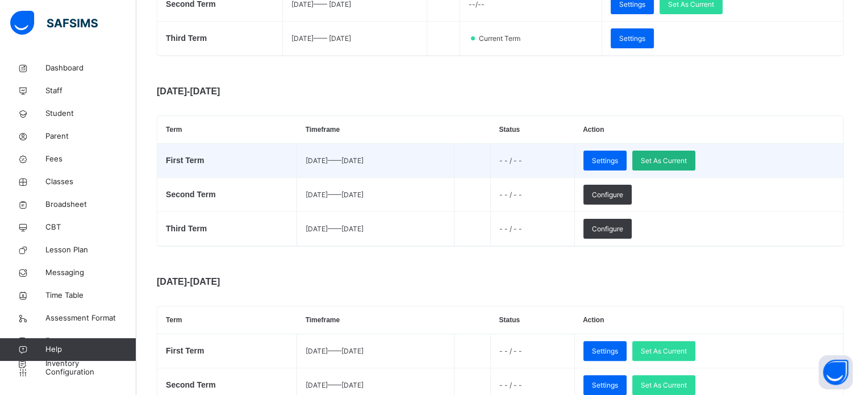
click at [687, 157] on span "Set As Current" at bounding box center [664, 161] width 46 height 10
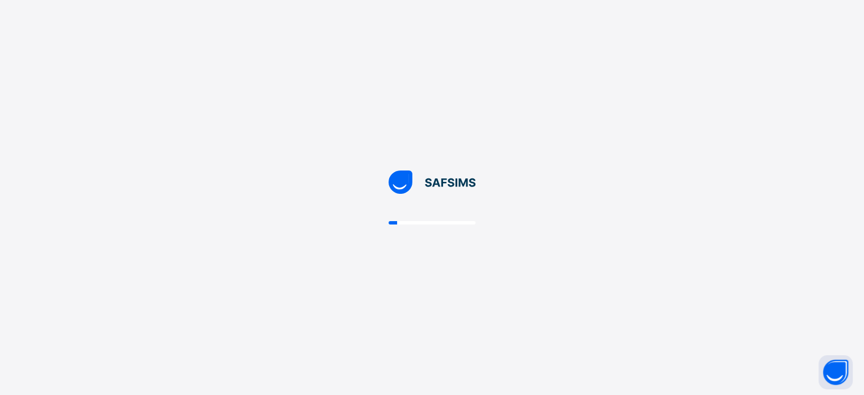
scroll to position [0, 0]
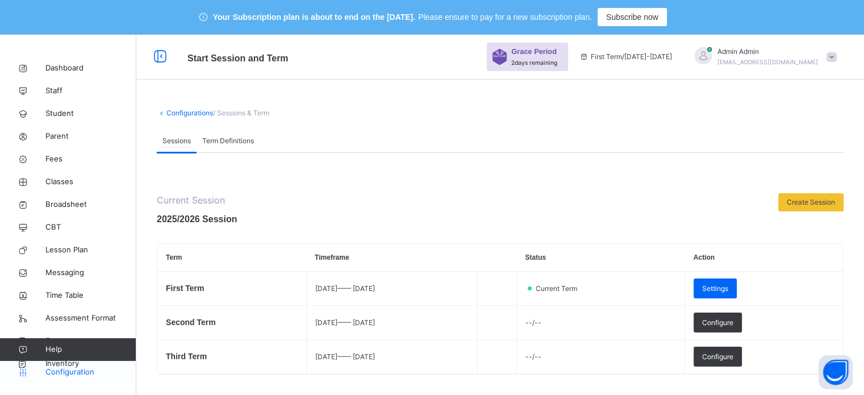
click at [58, 363] on link "Configuration" at bounding box center [68, 372] width 136 height 23
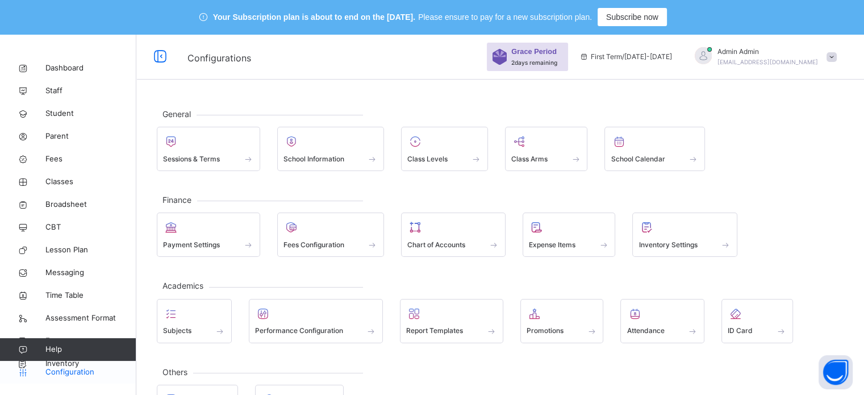
click at [57, 363] on link "Configuration" at bounding box center [68, 372] width 136 height 23
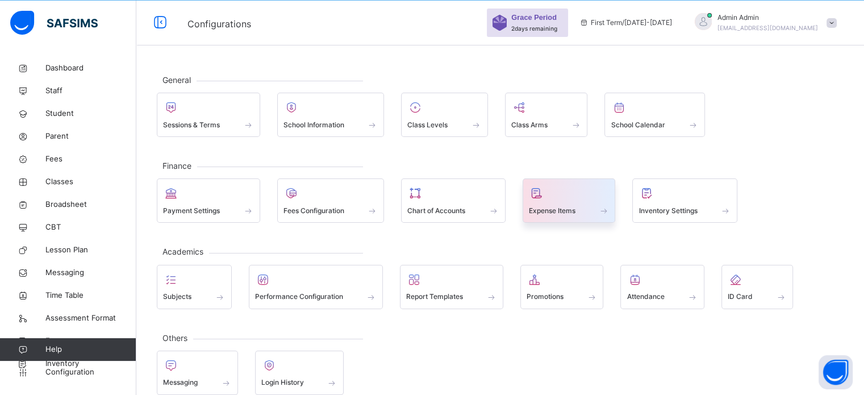
scroll to position [49, 0]
